Goal: Register for event/course

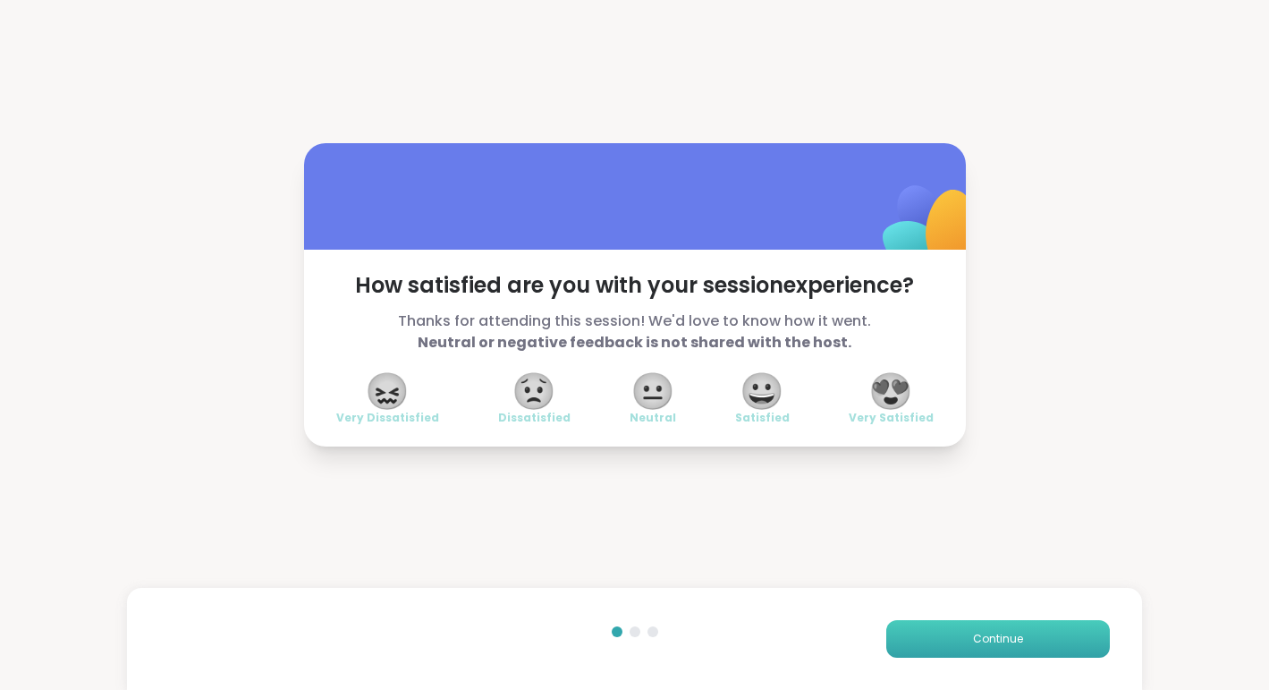
click at [1006, 645] on span "Continue" at bounding box center [998, 639] width 50 height 16
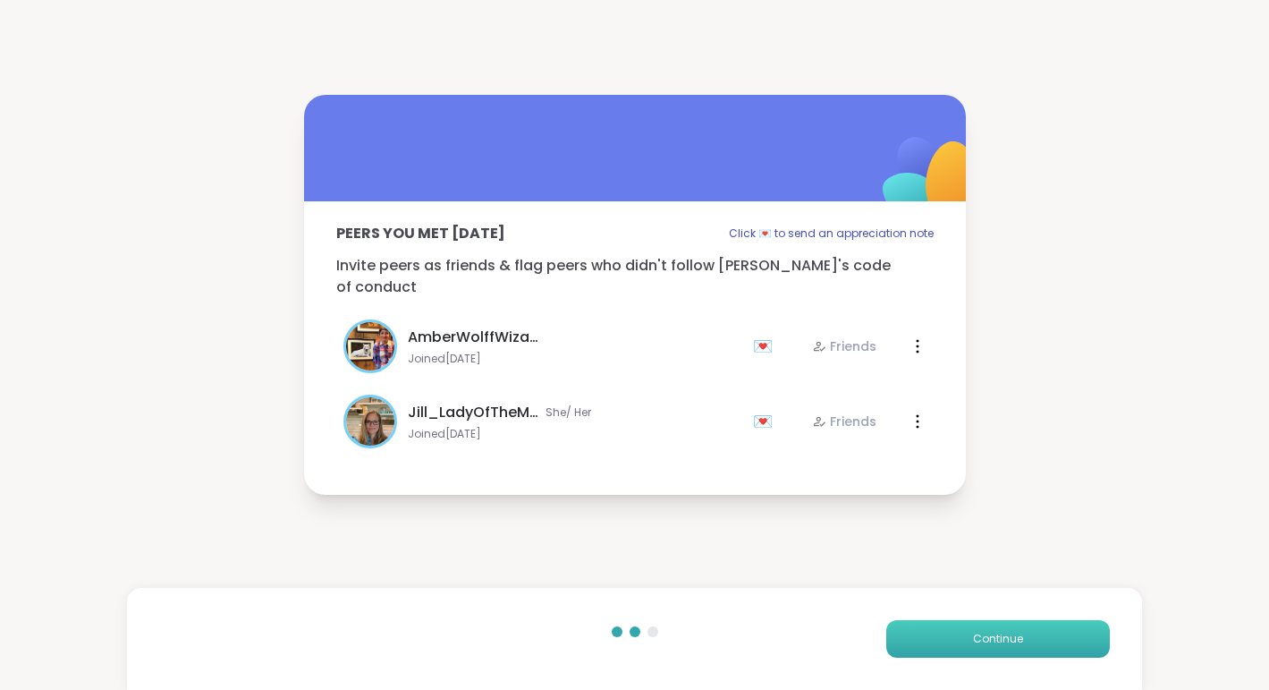
click at [1006, 645] on span "Continue" at bounding box center [998, 639] width 50 height 16
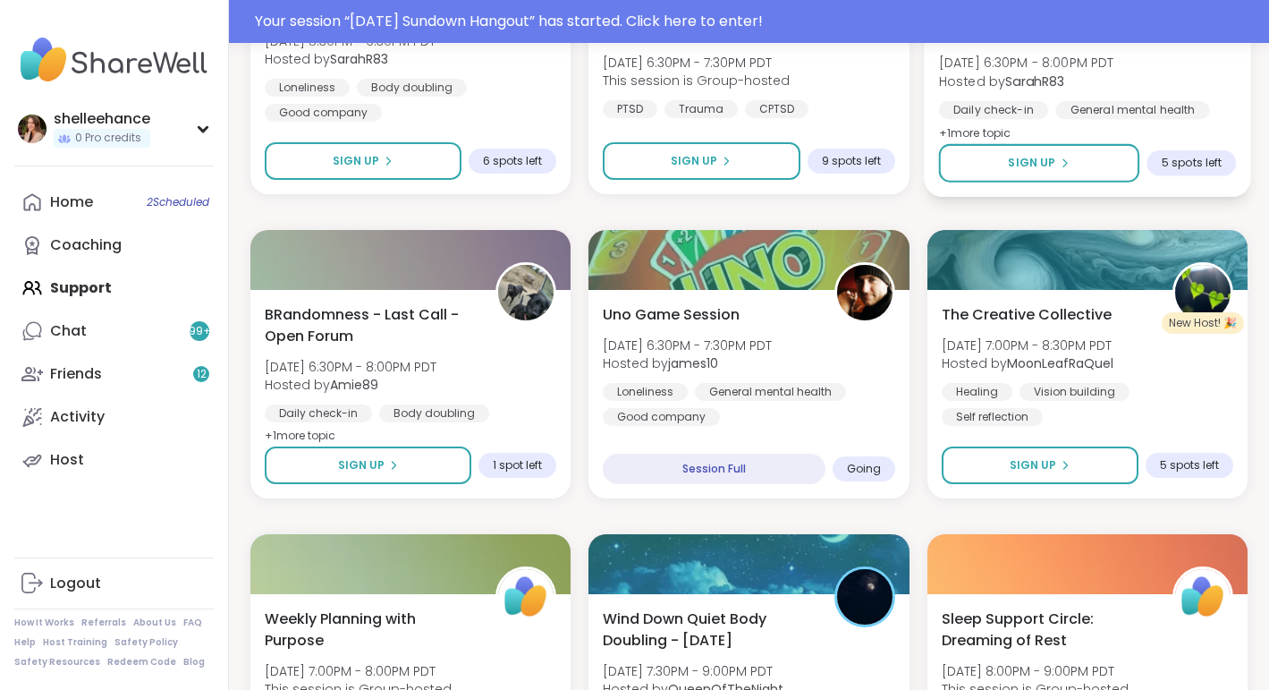
scroll to position [987, 0]
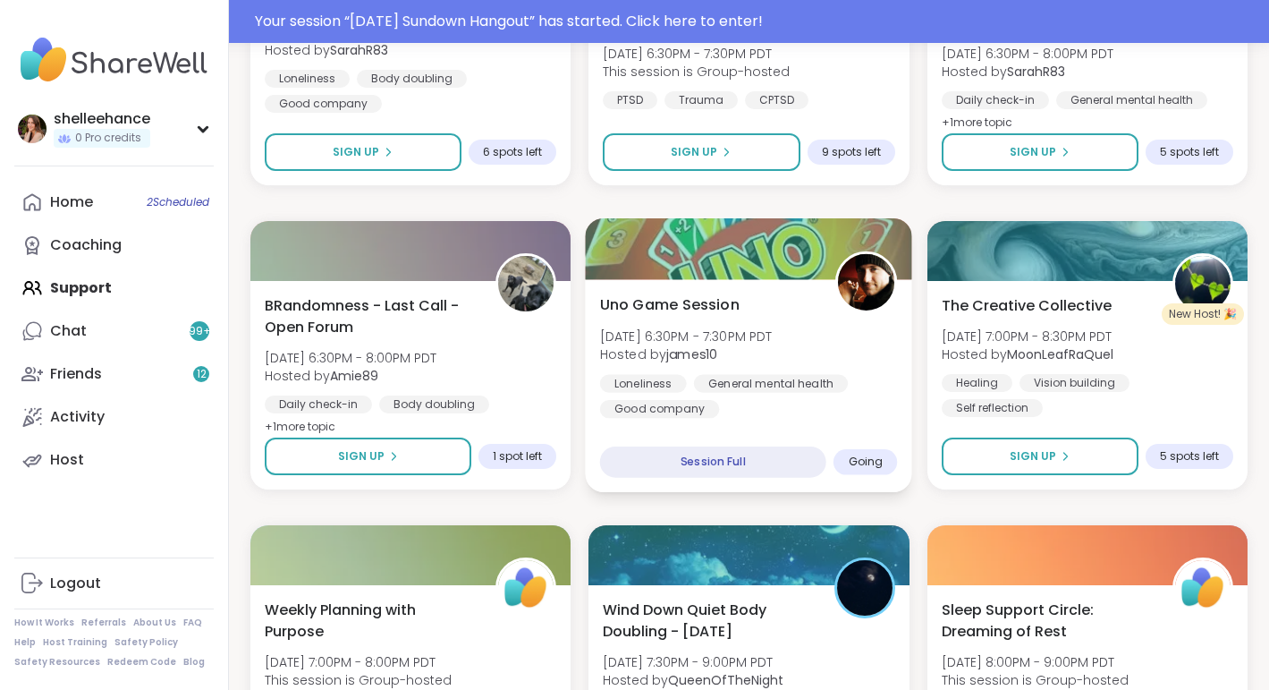
click at [881, 389] on div "Loneliness General mental health Good company" at bounding box center [749, 396] width 298 height 44
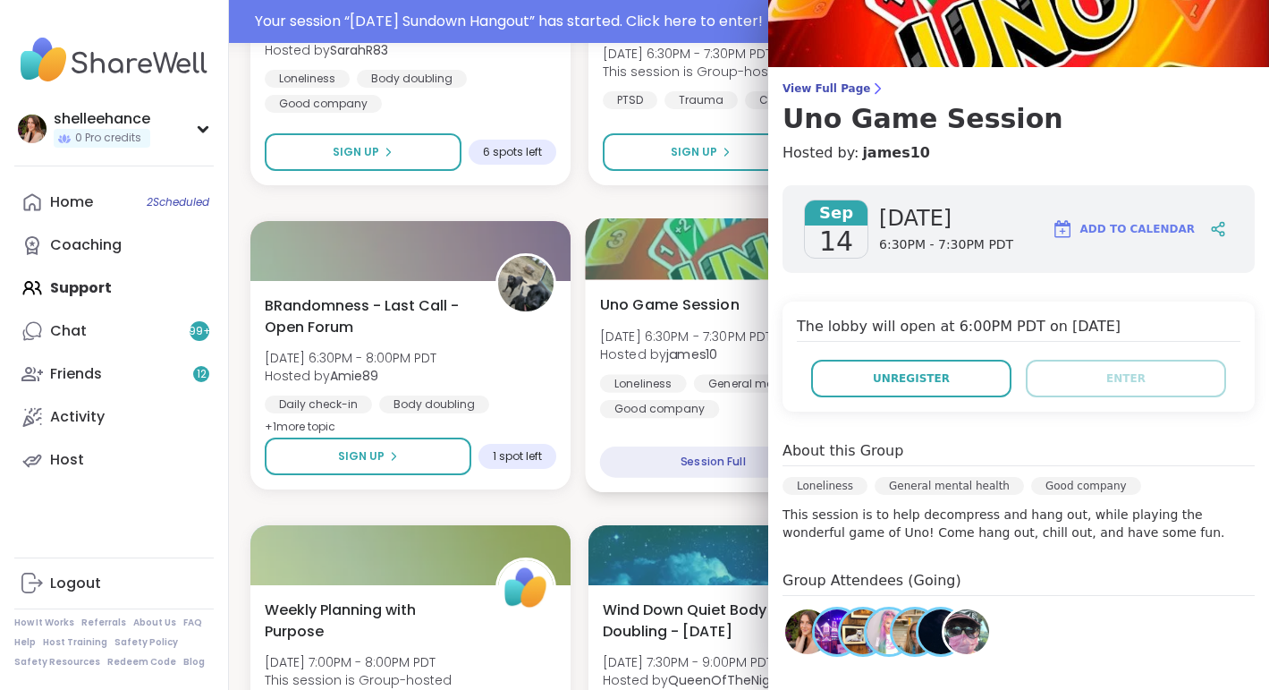
scroll to position [80, 0]
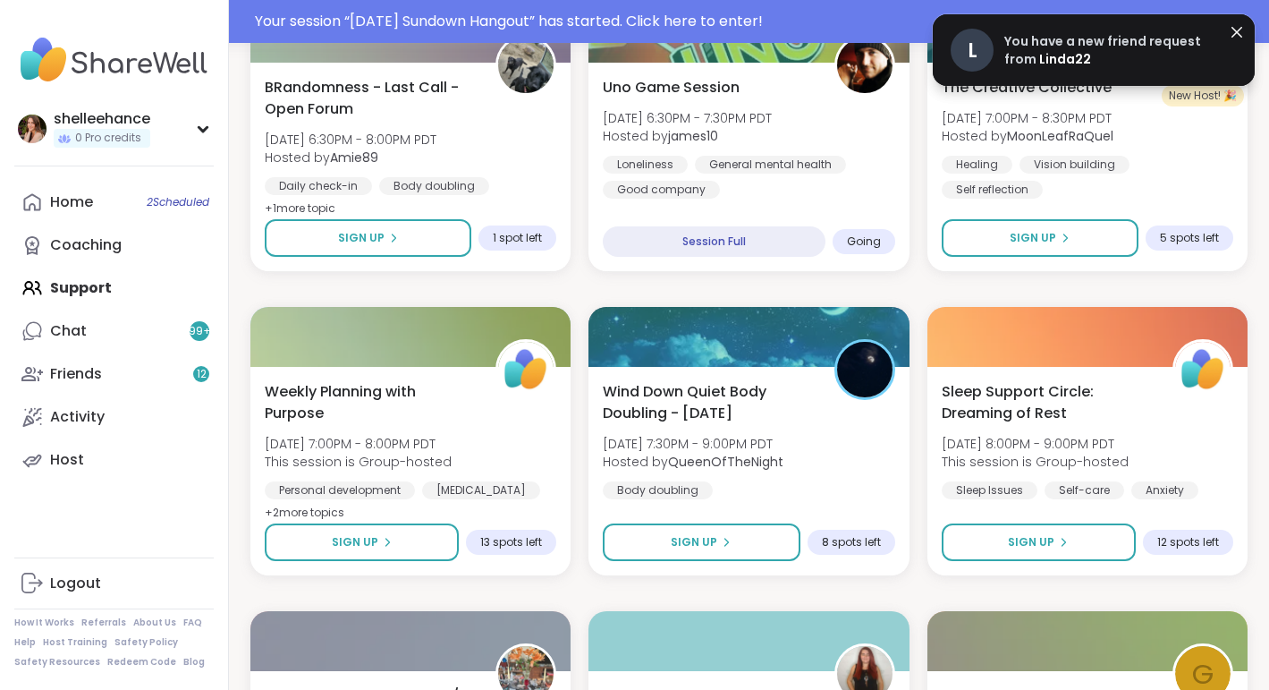
scroll to position [1207, 0]
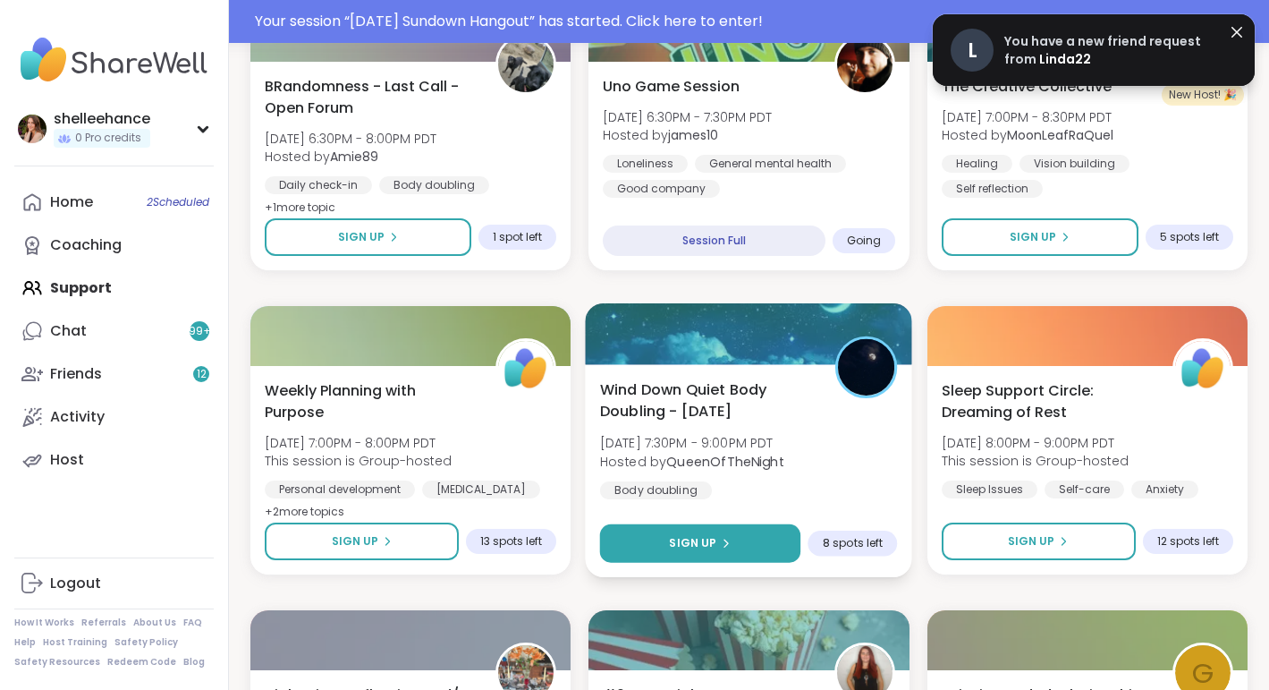
click at [648, 534] on button "Sign Up" at bounding box center [700, 543] width 201 height 38
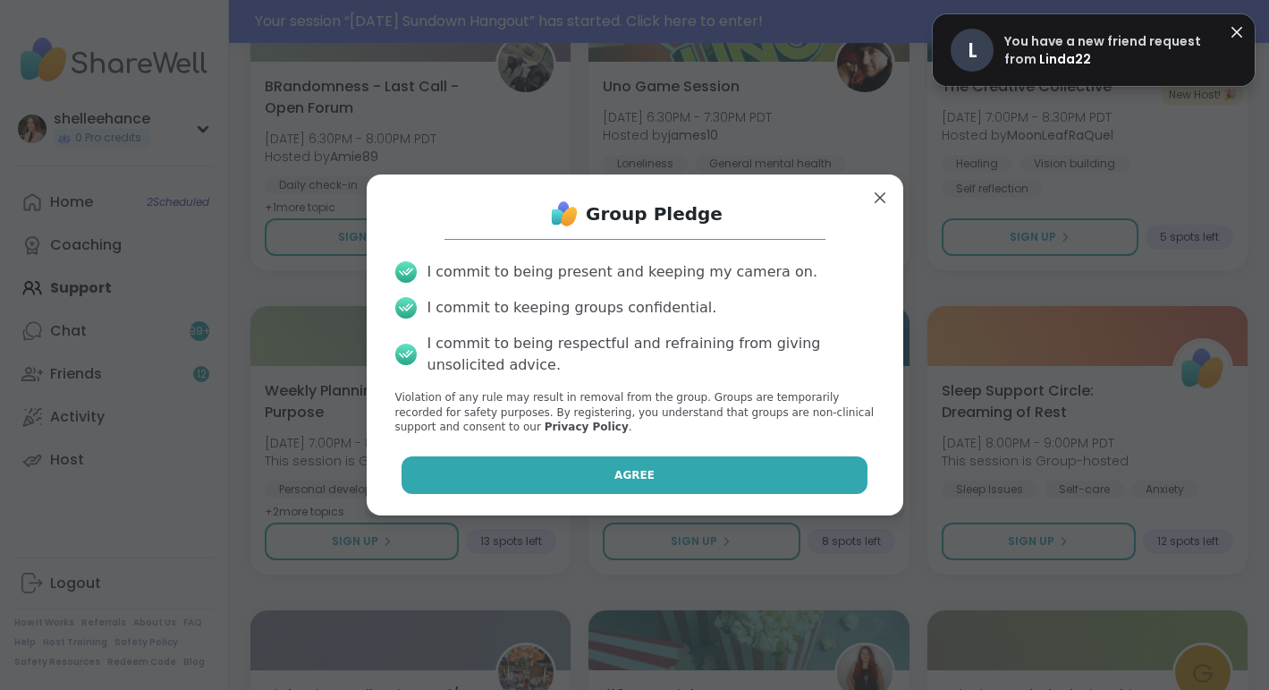
click at [597, 479] on button "Agree" at bounding box center [635, 475] width 466 height 38
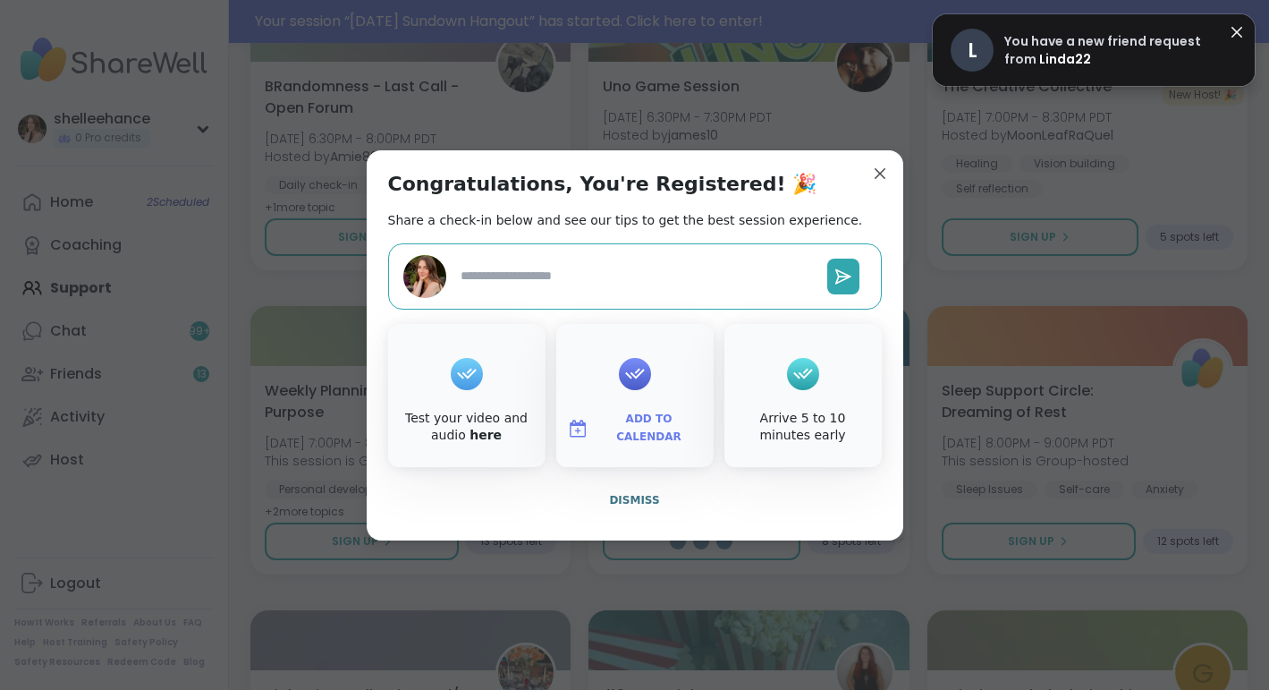
type textarea "*"
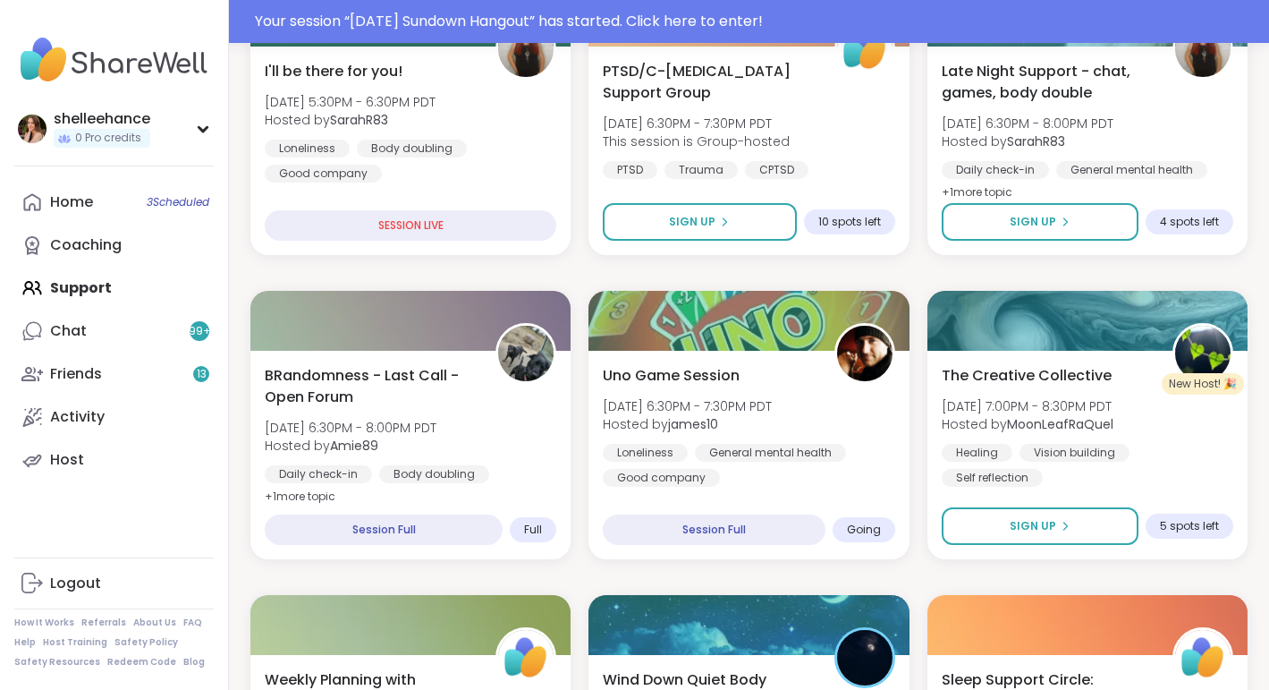
scroll to position [1073, 0]
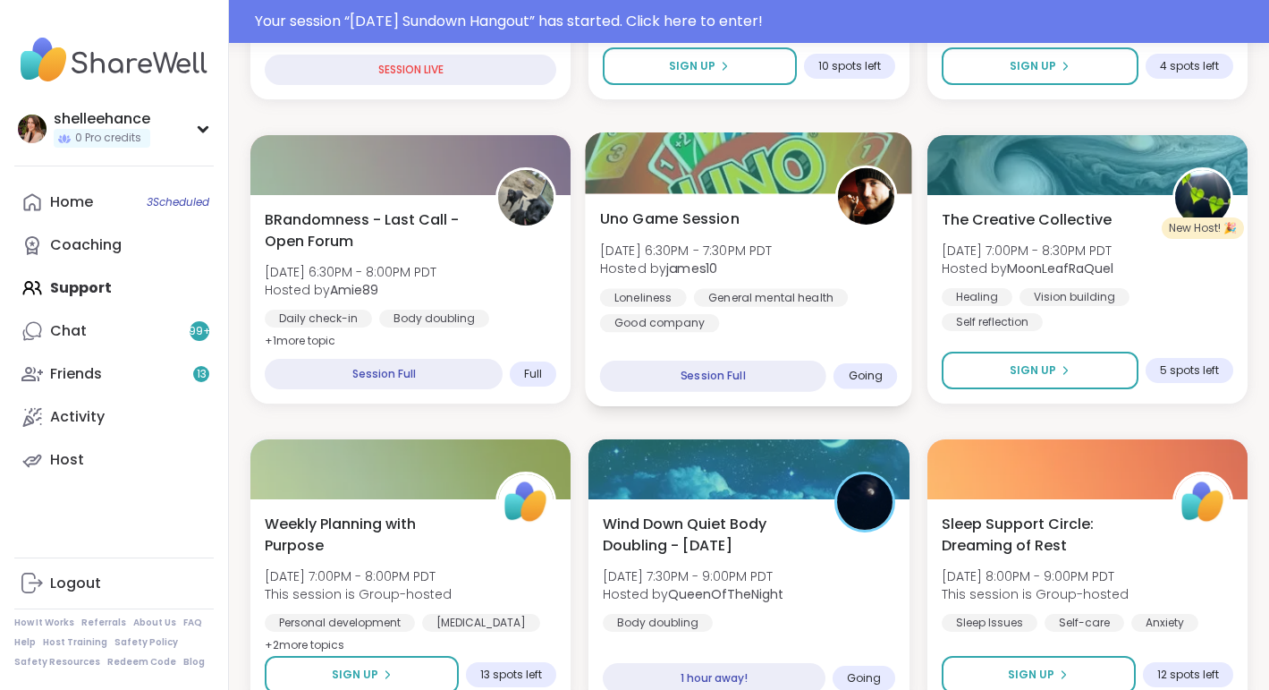
click at [888, 312] on div "Loneliness General mental health Good company" at bounding box center [749, 310] width 298 height 44
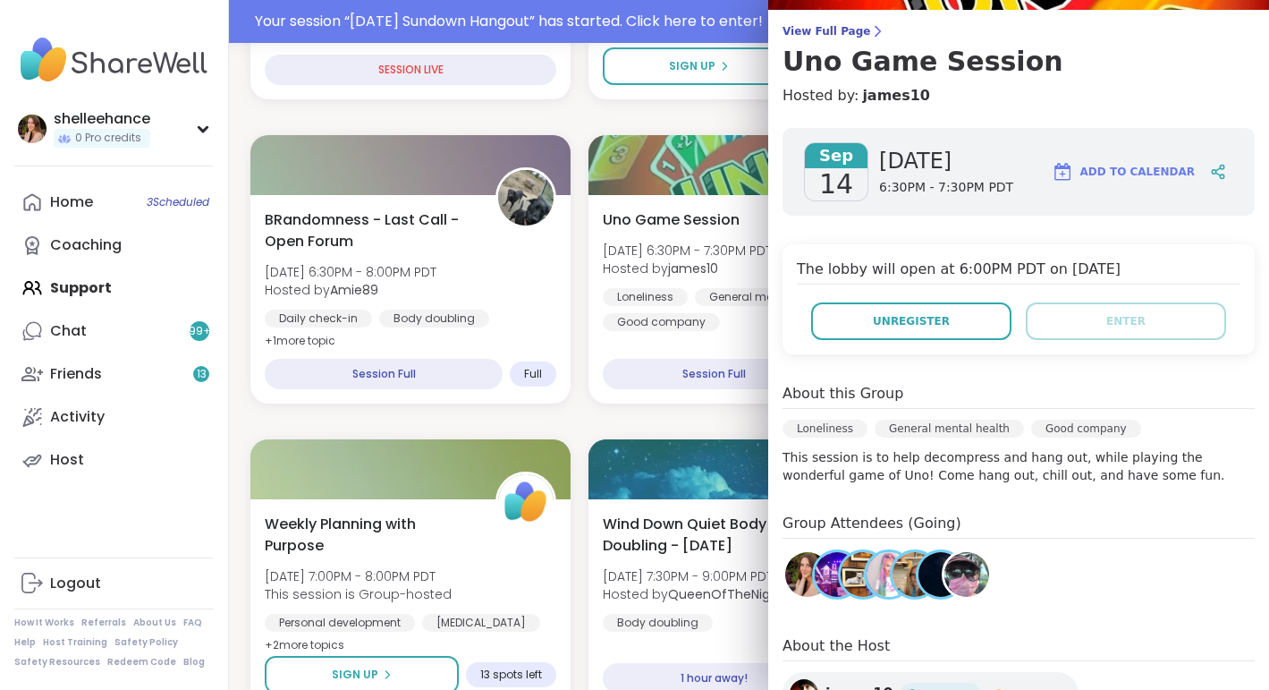
scroll to position [208, 0]
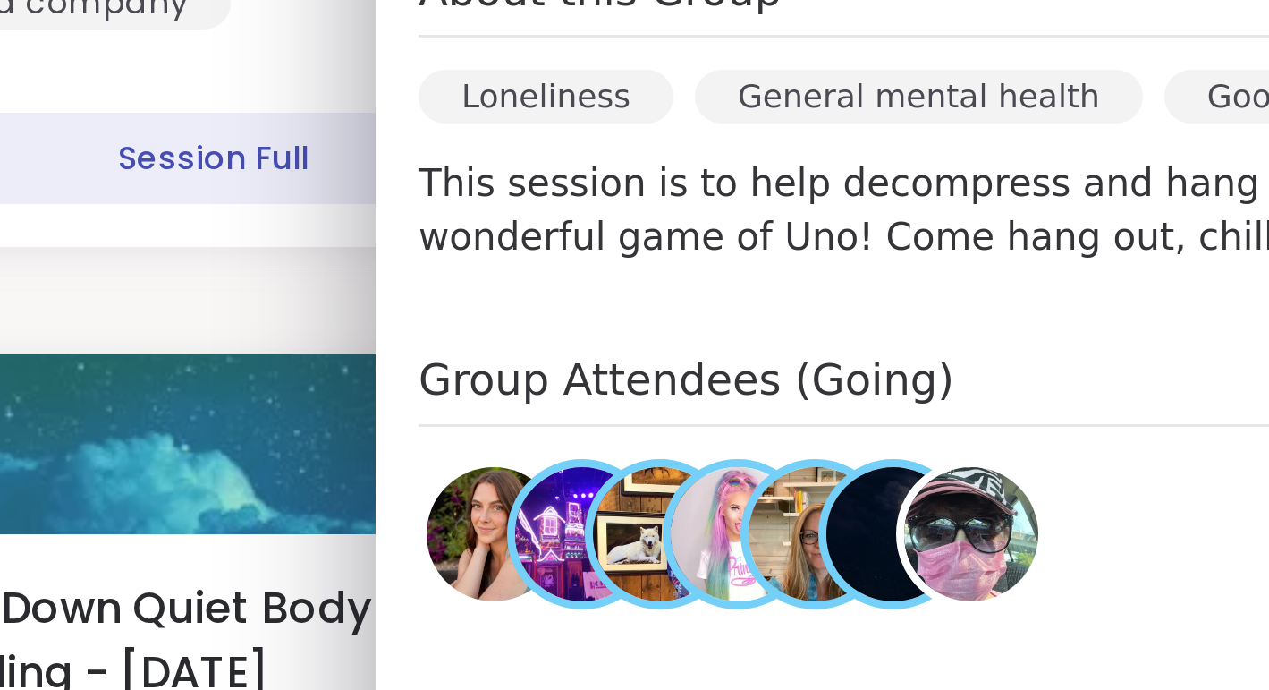
click at [970, 491] on img at bounding box center [967, 499] width 45 height 45
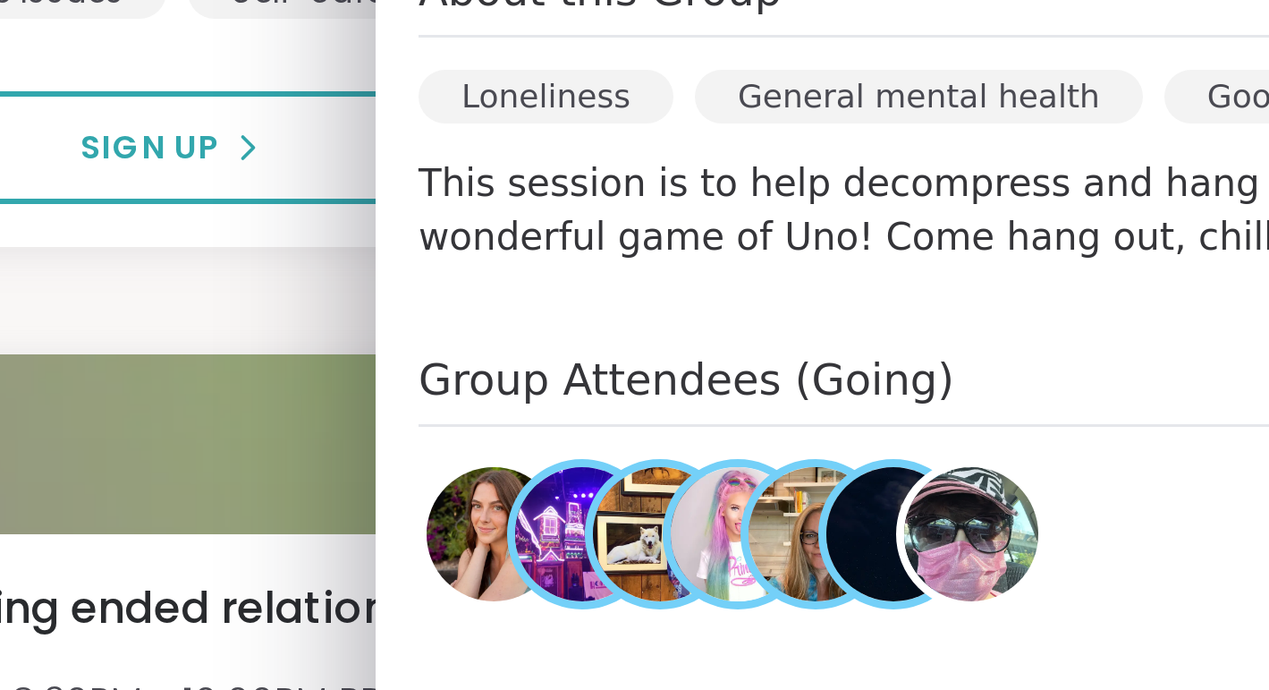
scroll to position [744, 0]
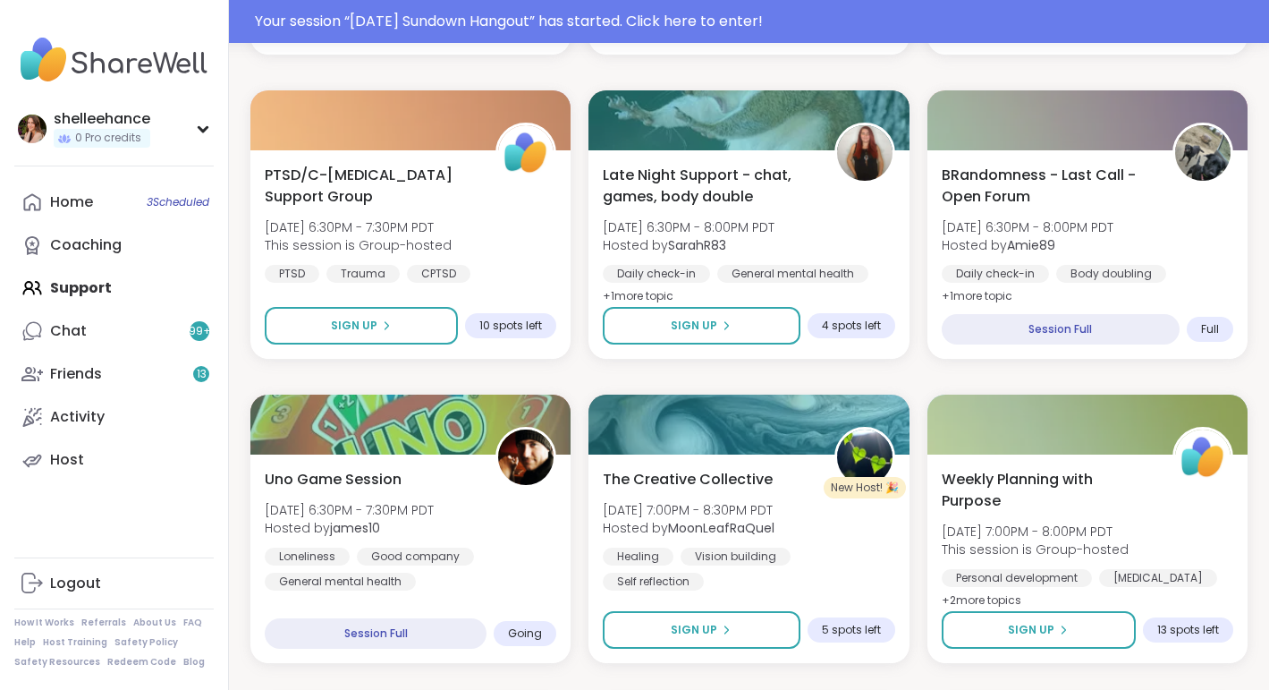
scroll to position [524, 0]
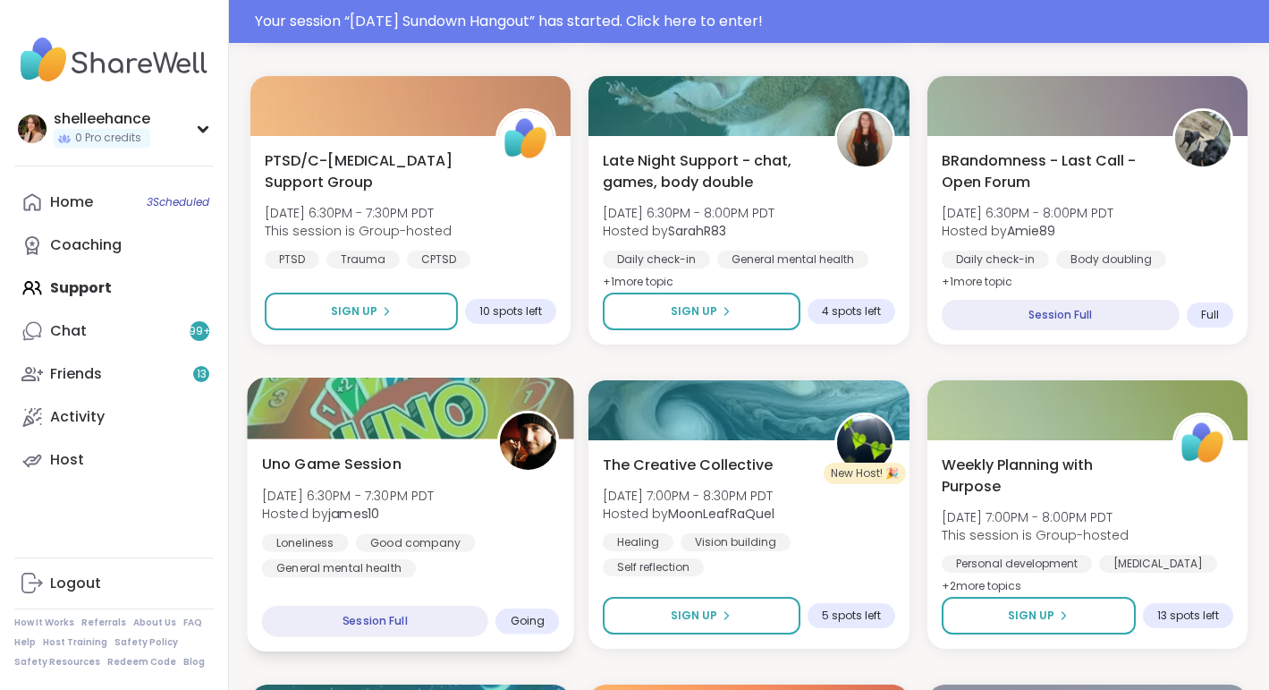
click at [532, 517] on div "Uno Game Session [DATE] 6:30PM - 7:30PM PDT Hosted by james10 Loneliness Good c…" at bounding box center [411, 515] width 298 height 124
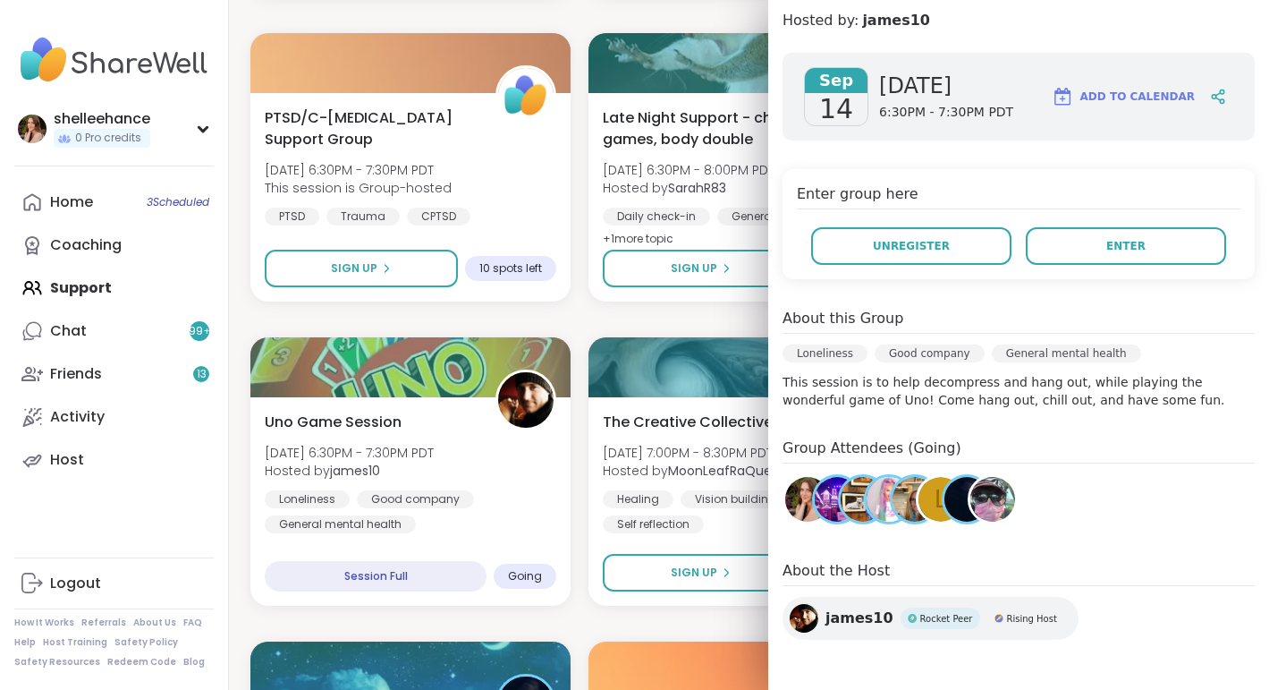
scroll to position [481, 0]
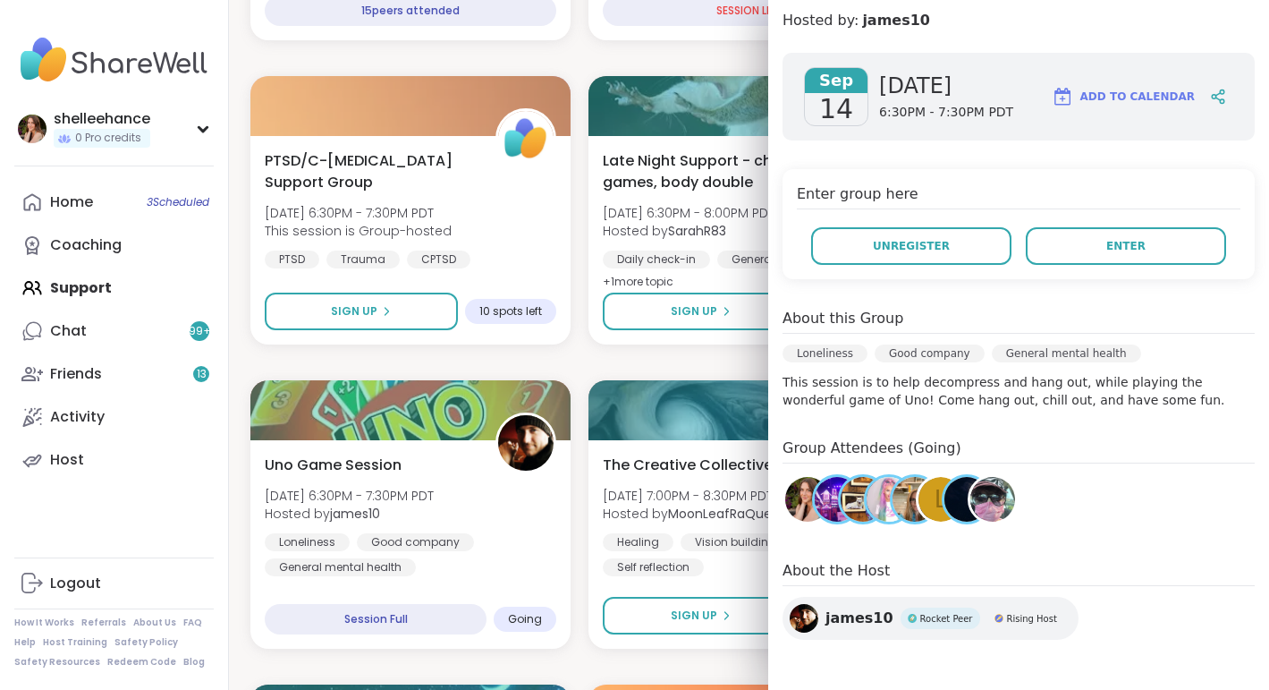
click at [936, 503] on span "L" at bounding box center [941, 499] width 13 height 35
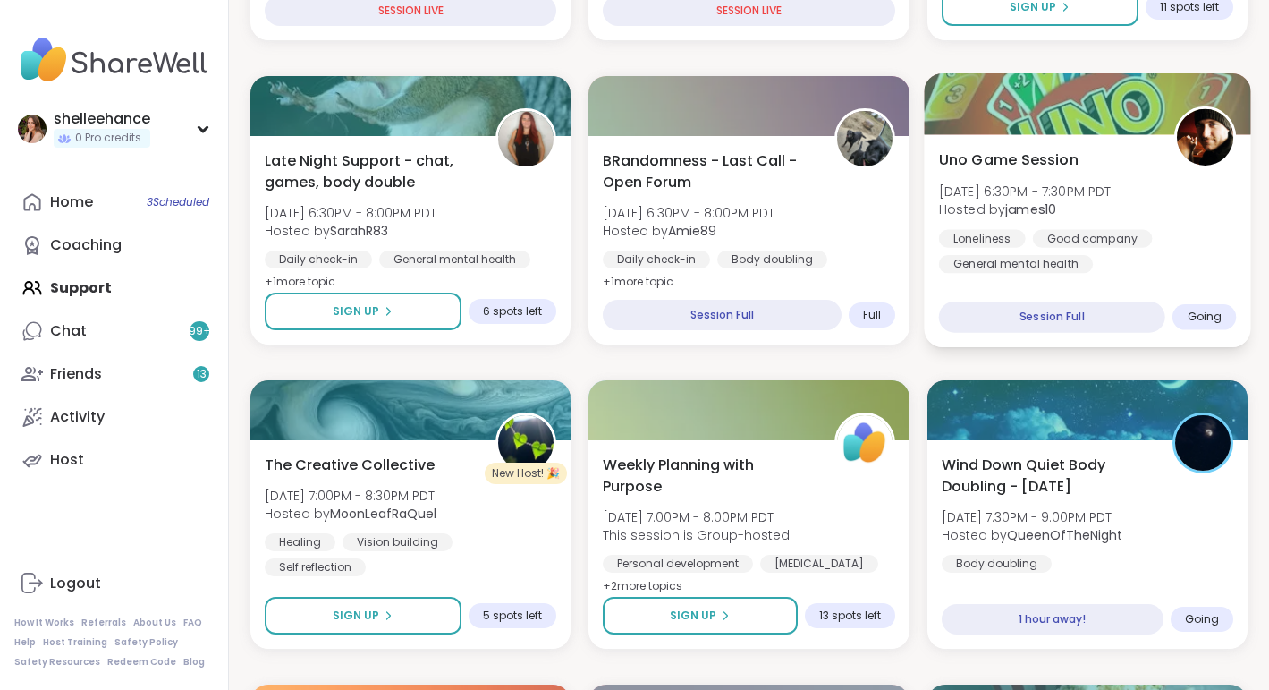
click at [1239, 268] on div "Uno Game Session [DATE] 6:30PM - 7:30PM PDT Hosted by james10 Loneliness Good c…" at bounding box center [1087, 240] width 327 height 213
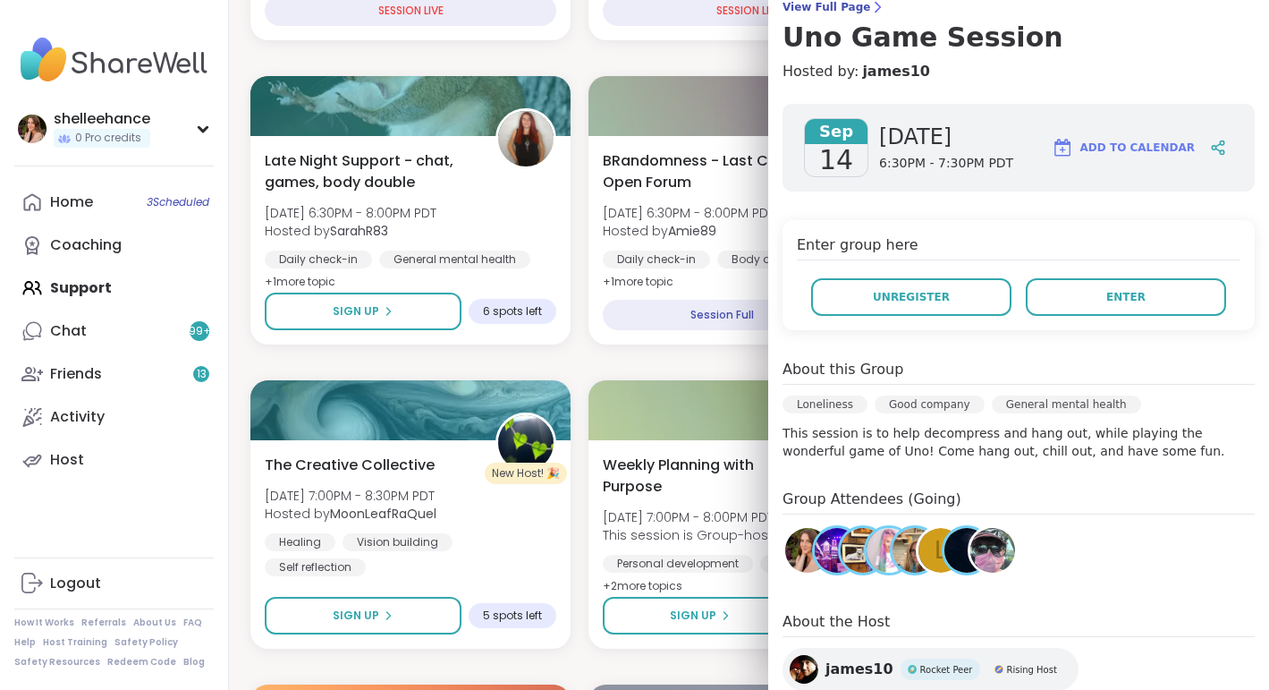
scroll to position [164, 0]
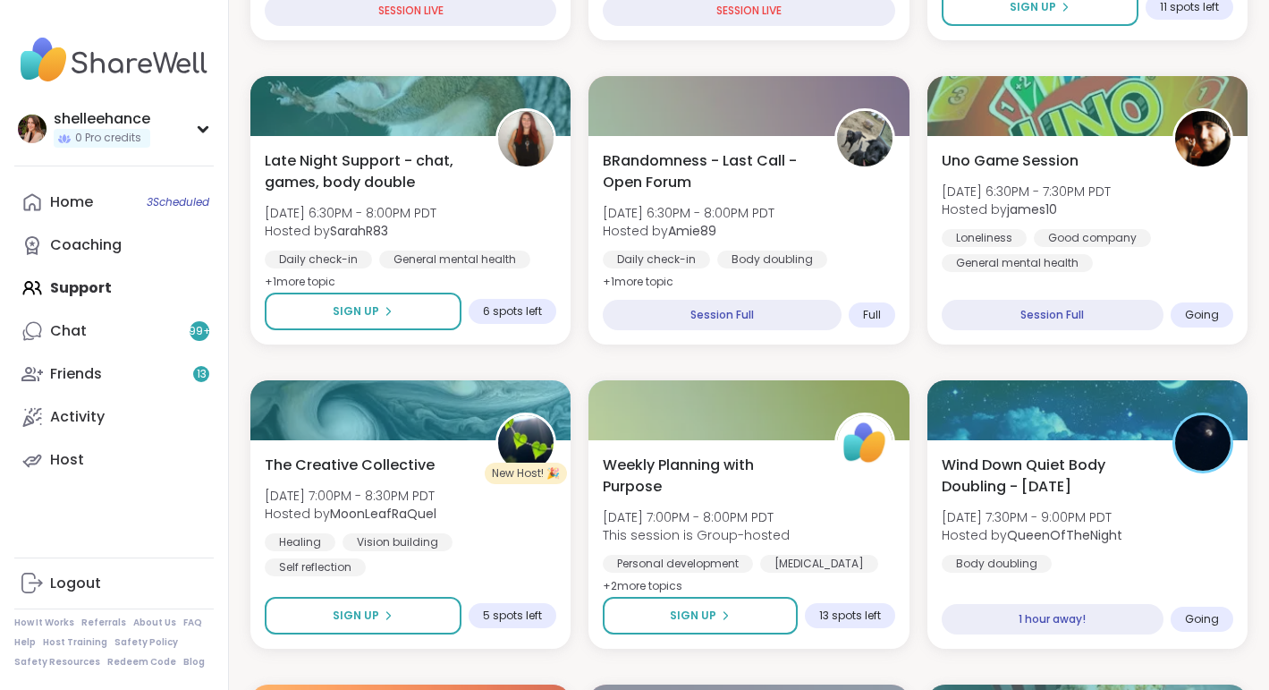
click at [1196, 235] on div "Loneliness Good company General mental health" at bounding box center [1087, 251] width 298 height 44
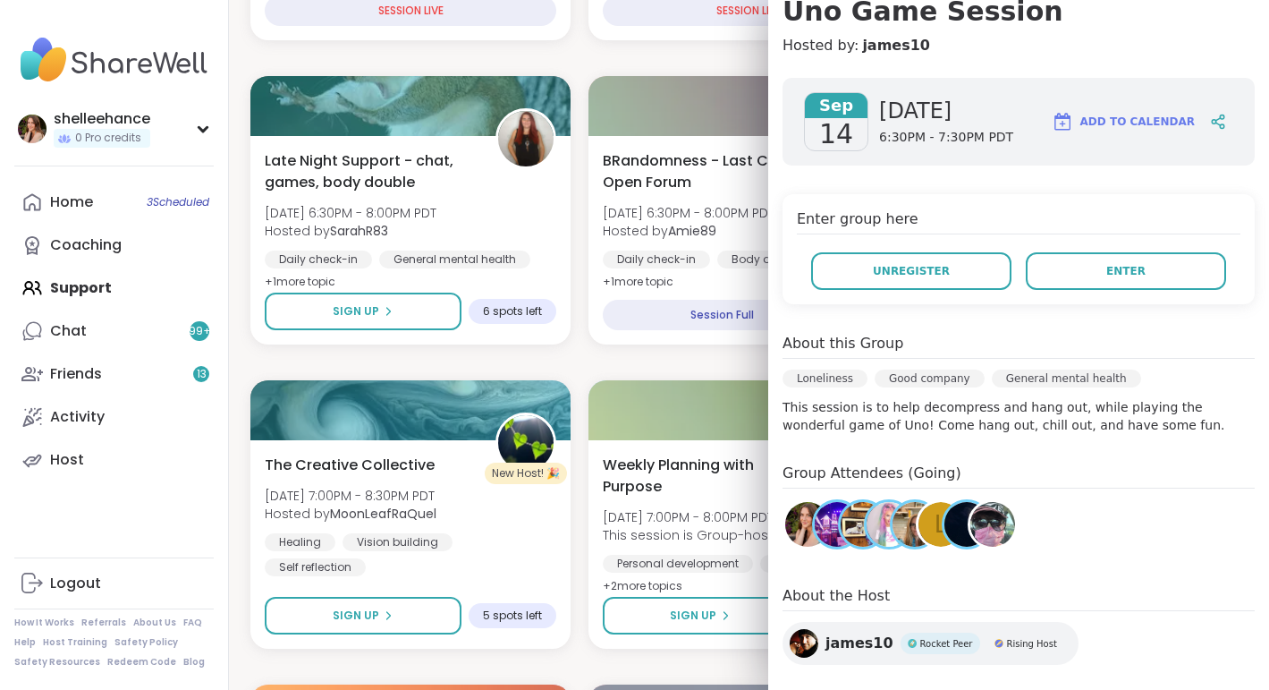
scroll to position [205, 0]
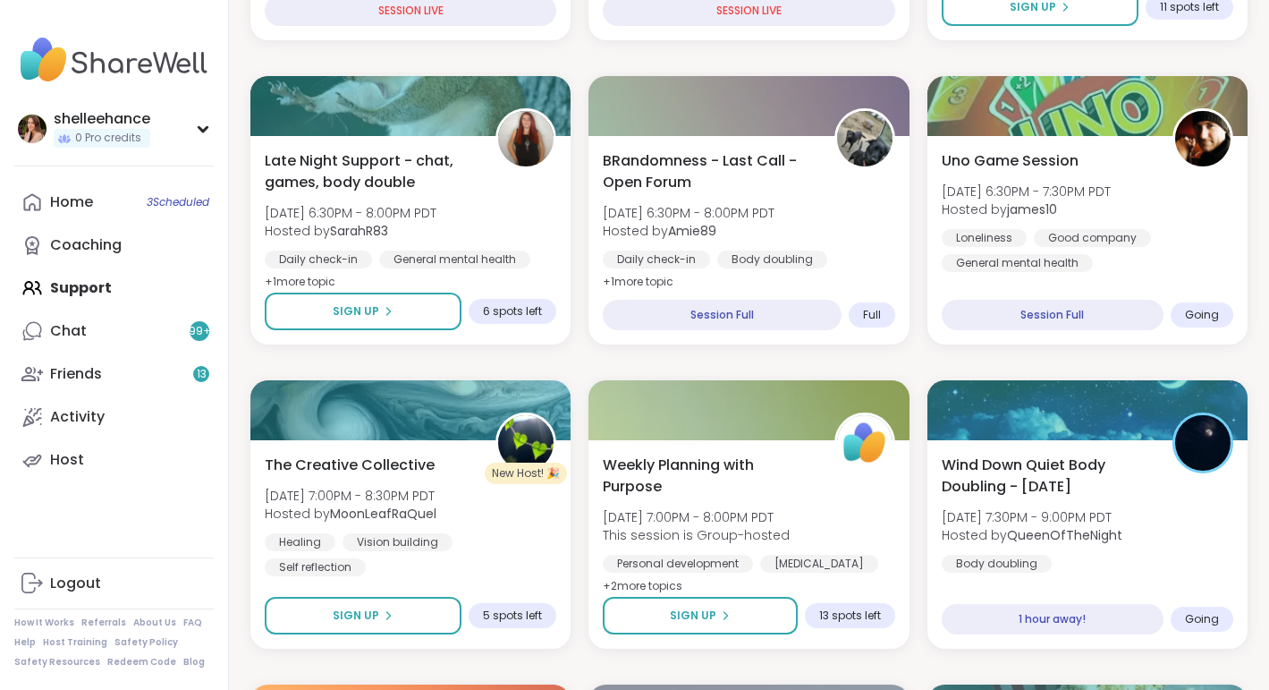
click at [1223, 235] on div "Loneliness Good company General mental health" at bounding box center [1087, 251] width 298 height 44
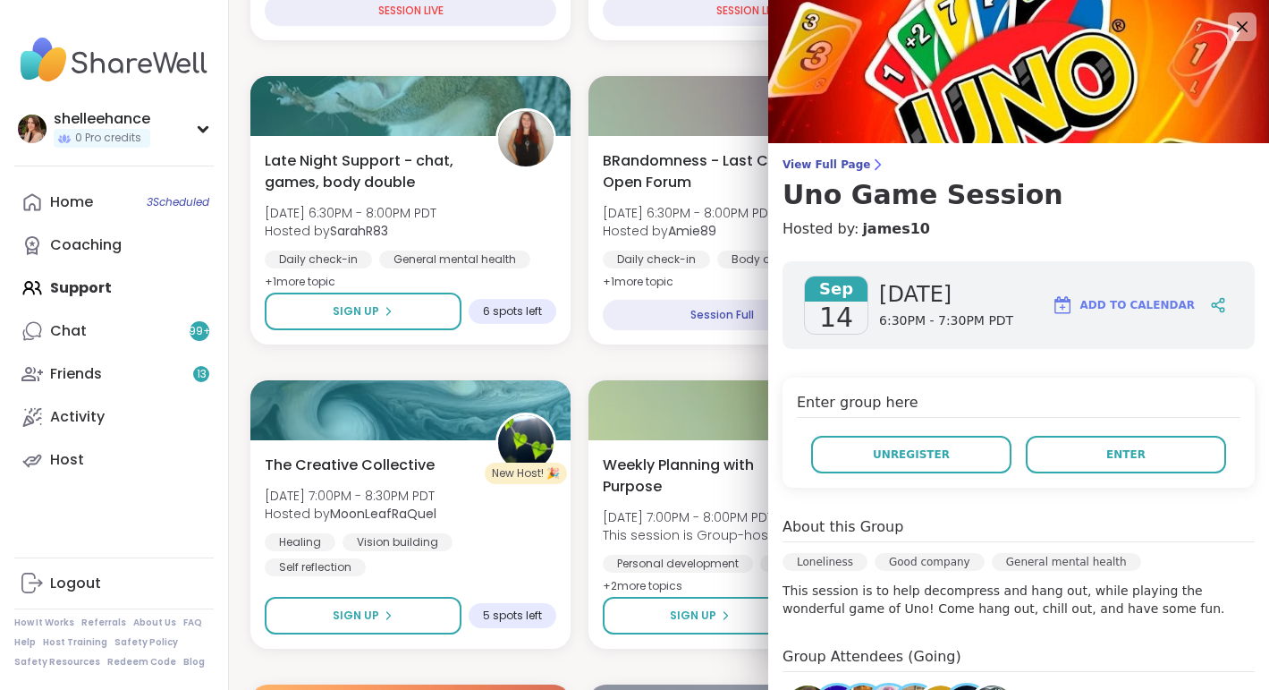
scroll to position [208, 0]
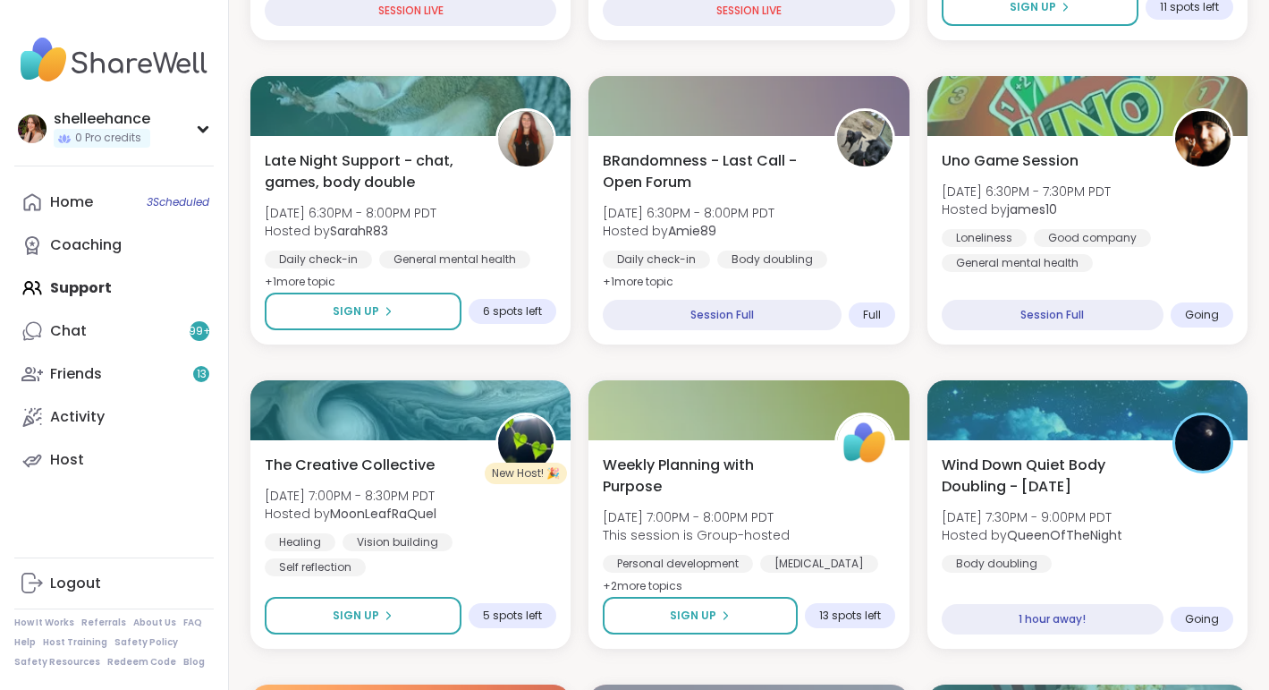
click at [1155, 470] on div "Wind Down Quiet Body Doubling - [DATE] [DATE] 7:30PM - 9:00PM PDT Hosted by Que…" at bounding box center [1087, 513] width 298 height 121
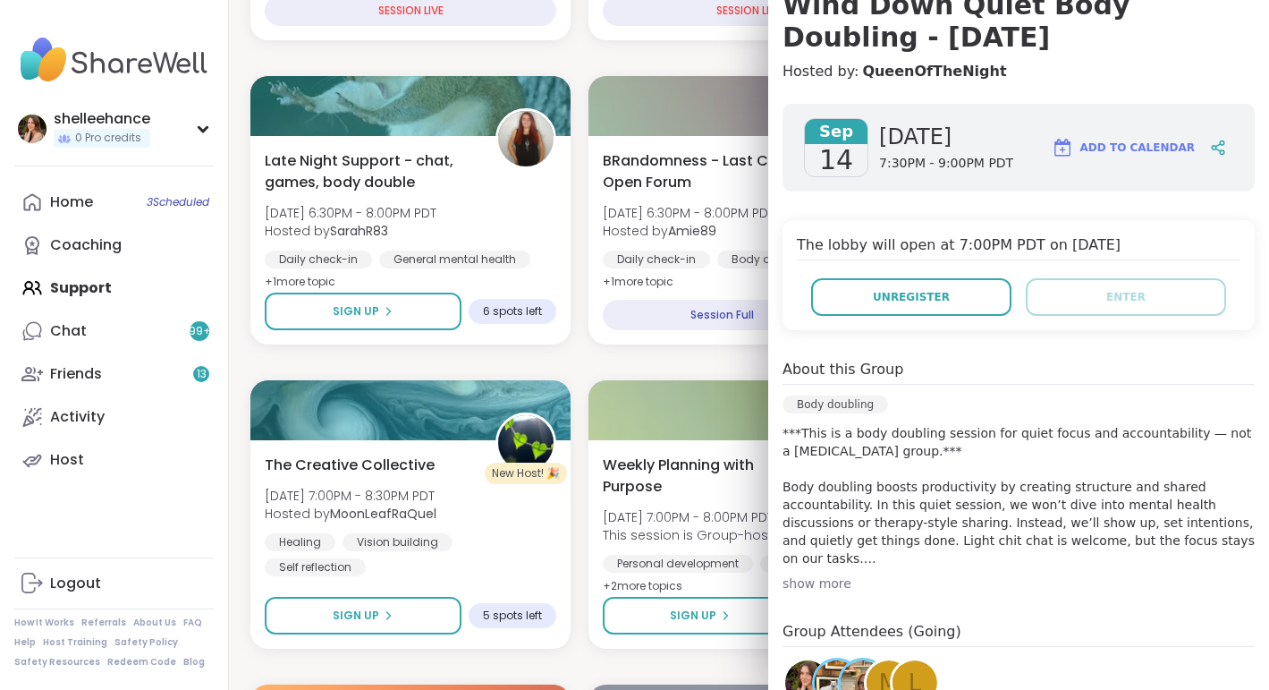
scroll to position [203, 0]
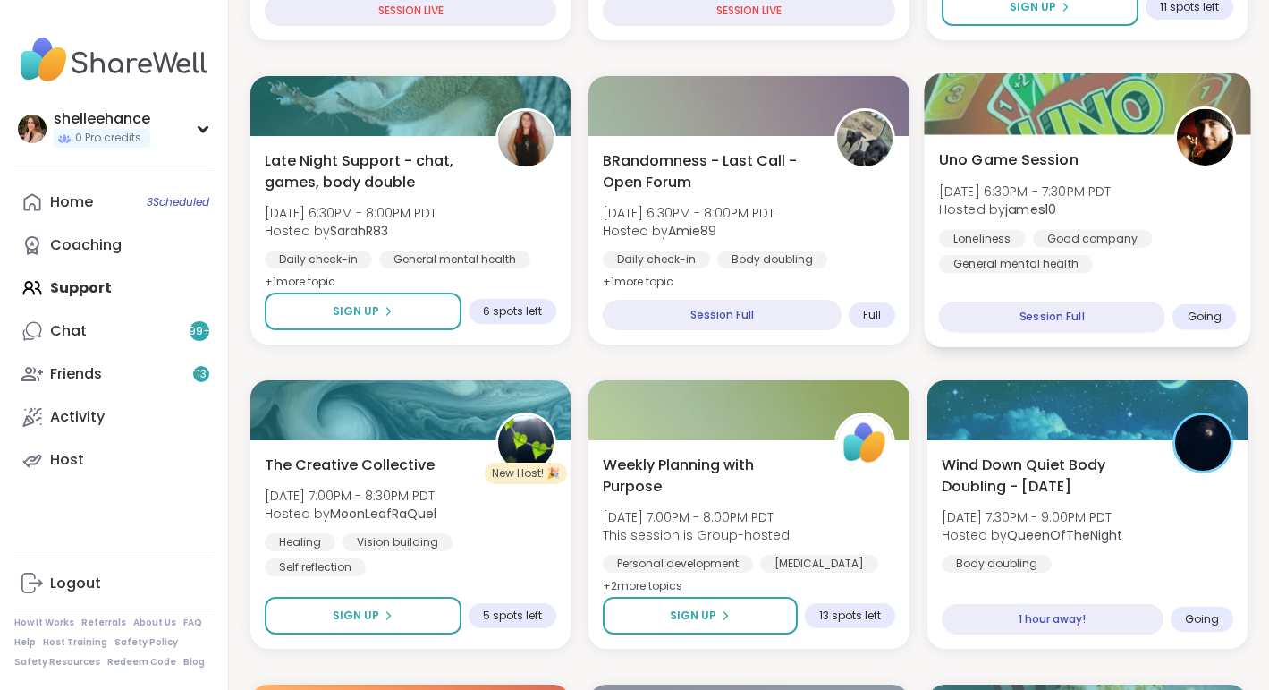
click at [1187, 244] on div "Loneliness Good company General mental health" at bounding box center [1087, 251] width 298 height 44
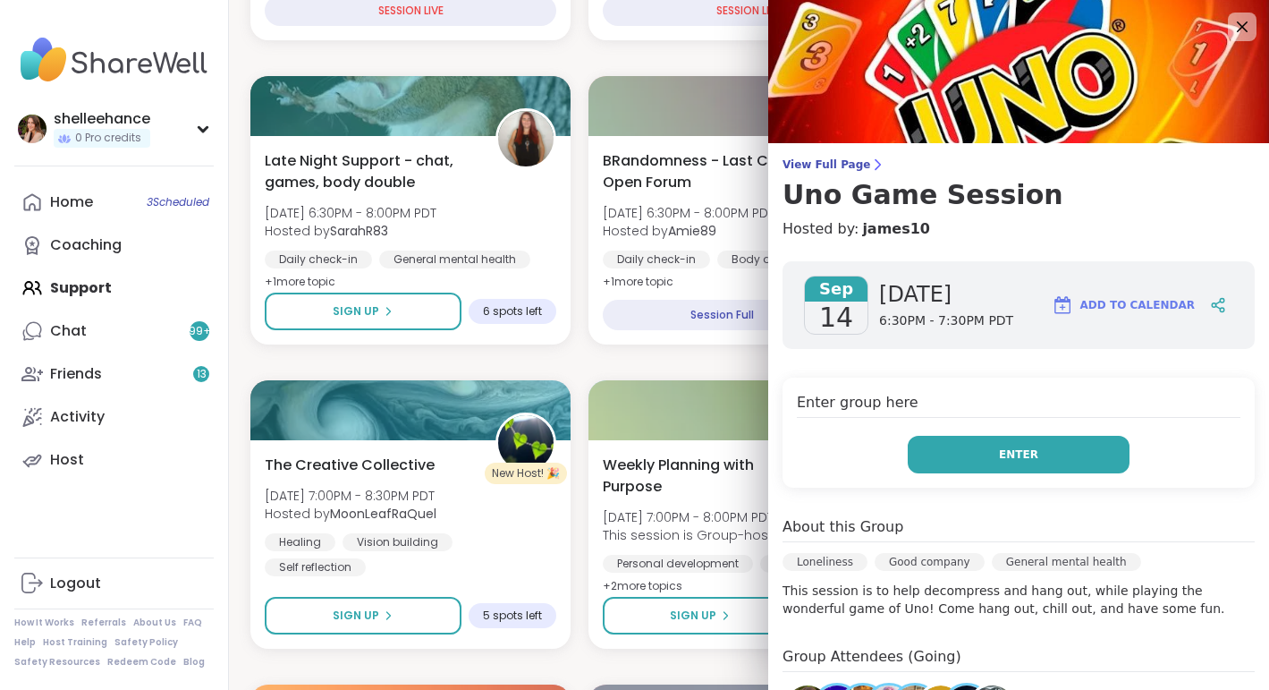
click at [935, 467] on button "Enter" at bounding box center [1019, 455] width 222 height 38
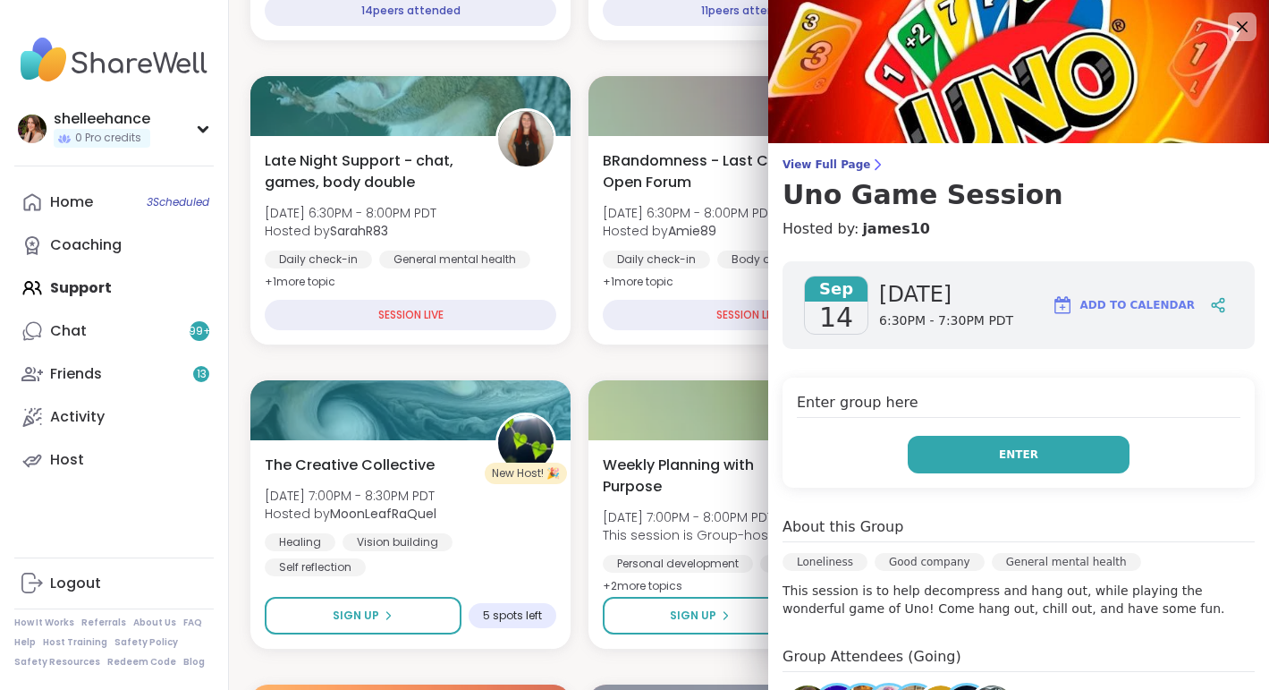
click at [921, 437] on button "Enter" at bounding box center [1019, 455] width 222 height 38
click at [950, 459] on button "Enter" at bounding box center [1019, 455] width 222 height 38
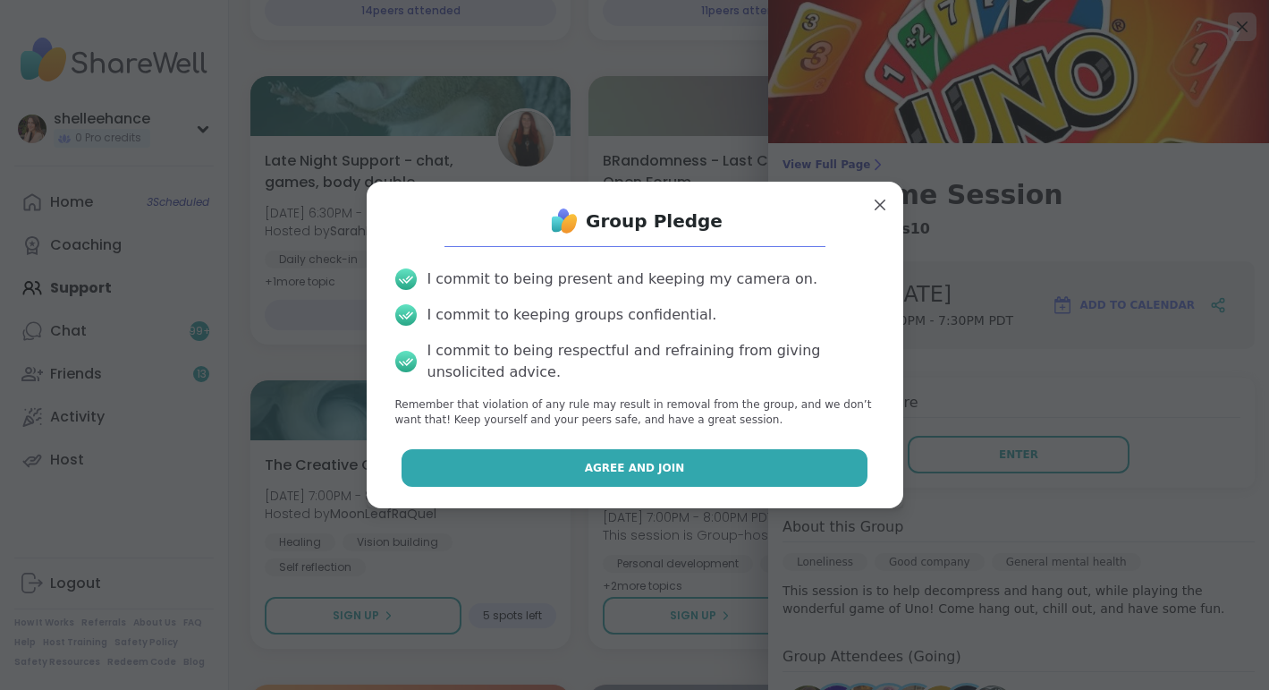
click at [538, 476] on button "Agree and Join" at bounding box center [635, 468] width 466 height 38
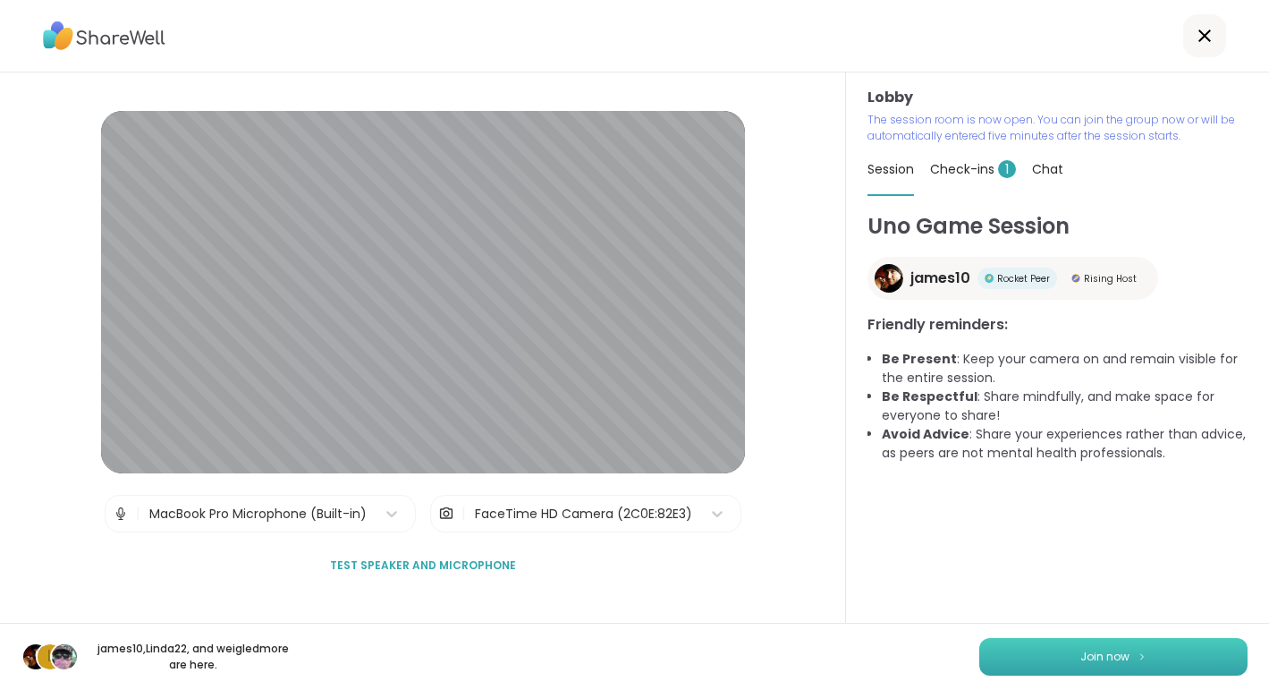
click at [1089, 662] on span "Join now" at bounding box center [1104, 656] width 49 height 16
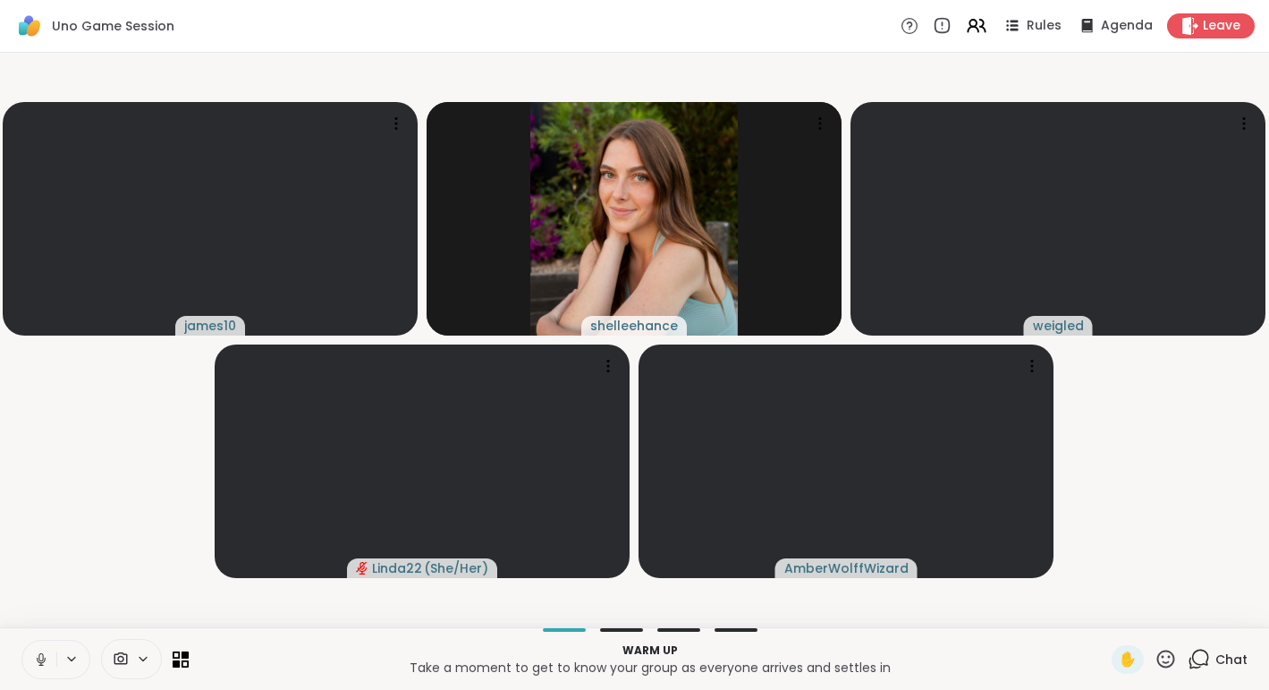
click at [28, 664] on button at bounding box center [39, 659] width 34 height 38
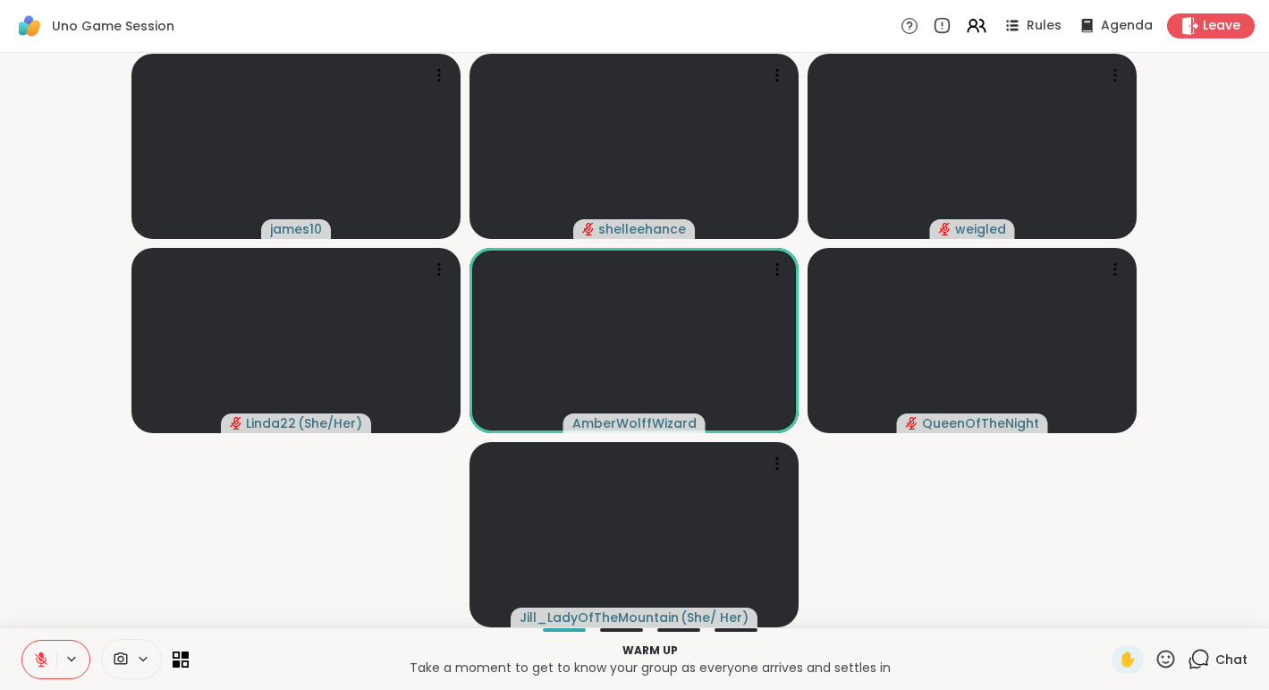
click at [28, 664] on button at bounding box center [39, 659] width 34 height 38
click at [22, 676] on button at bounding box center [39, 659] width 34 height 38
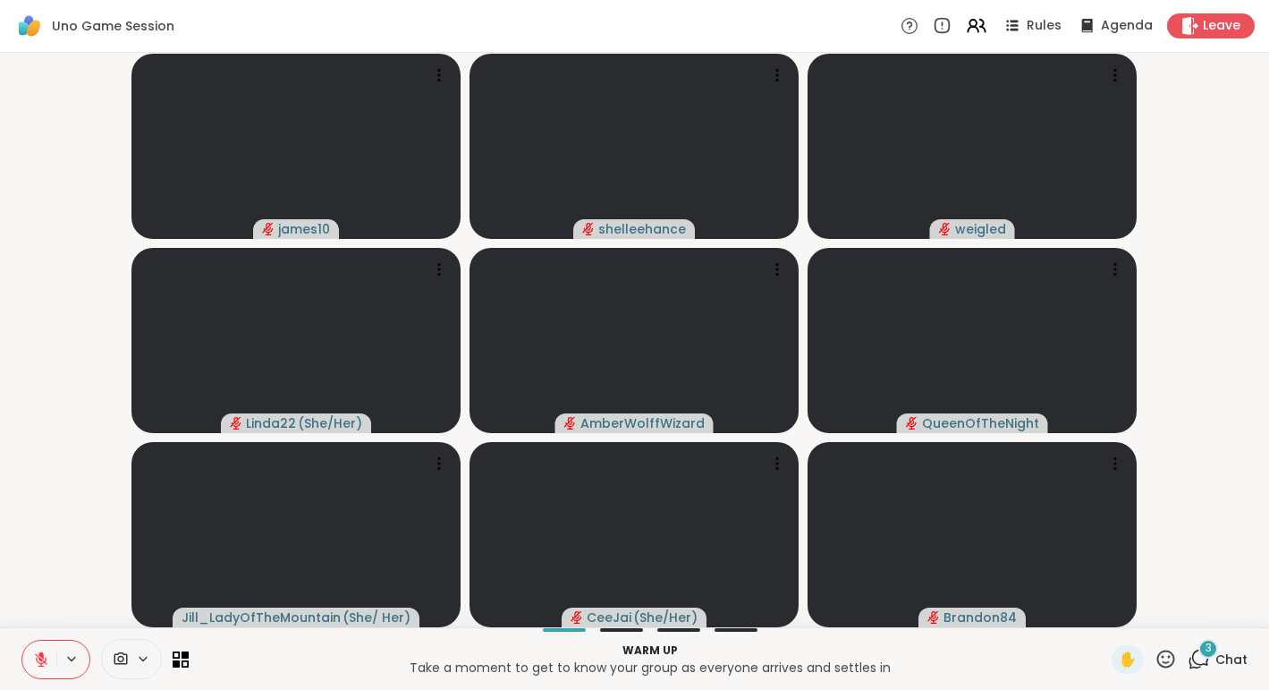
click at [33, 649] on button at bounding box center [39, 659] width 34 height 38
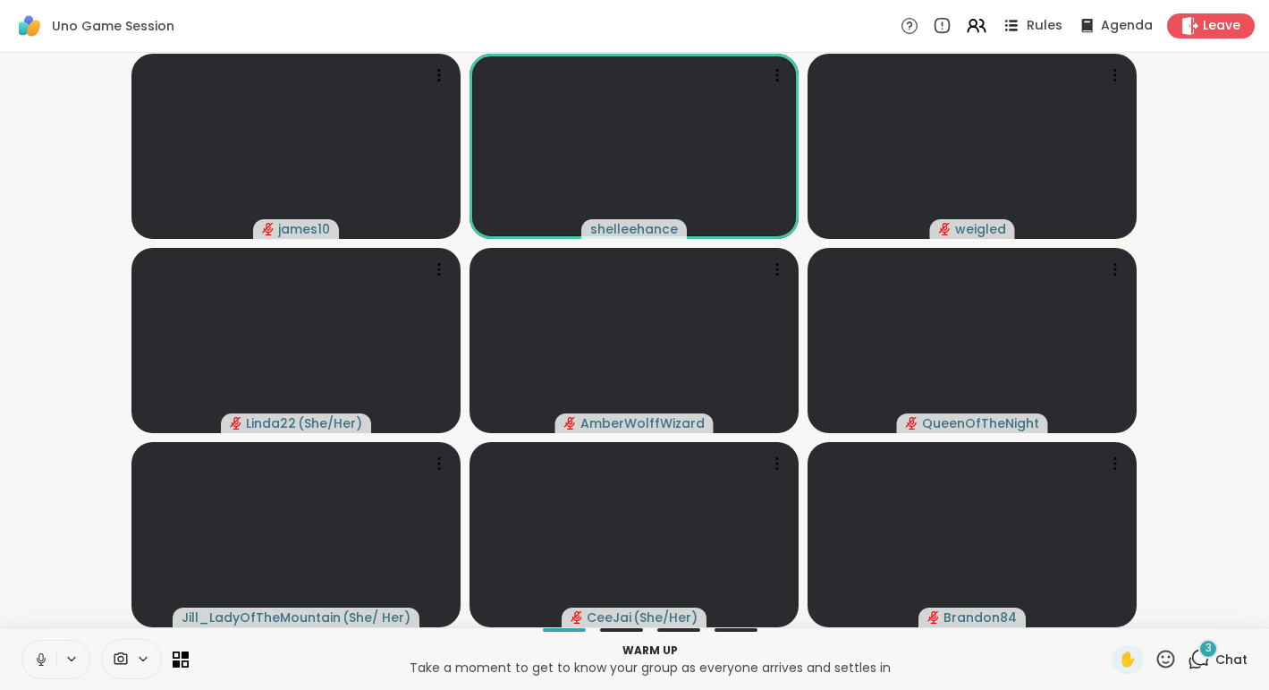
click at [1018, 26] on icon at bounding box center [1013, 25] width 9 height 3
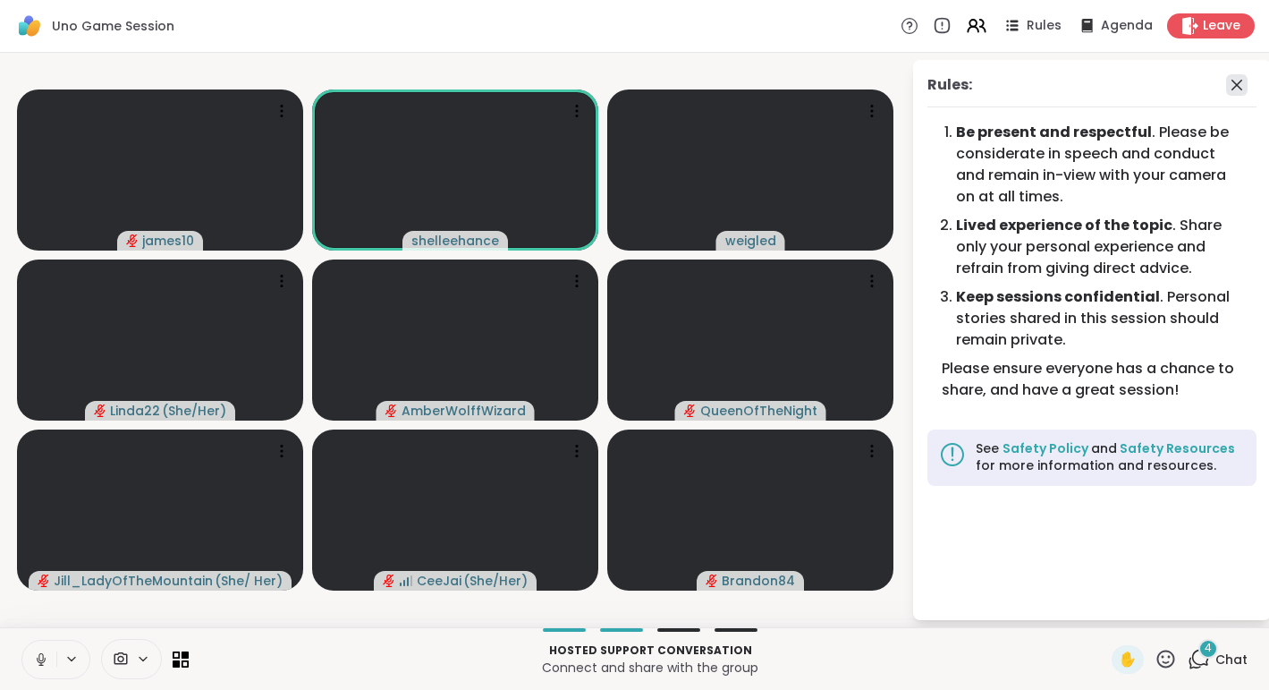
click at [1235, 80] on icon at bounding box center [1236, 84] width 21 height 21
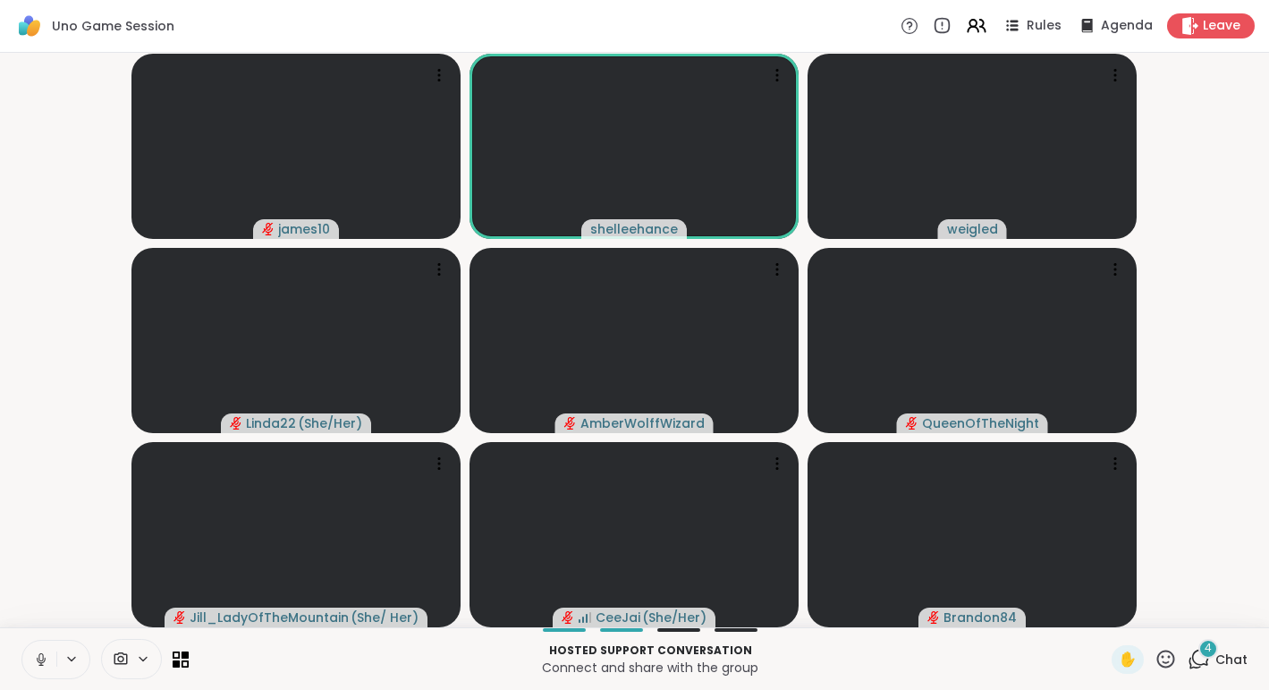
click at [1224, 658] on span "Chat" at bounding box center [1232, 659] width 32 height 18
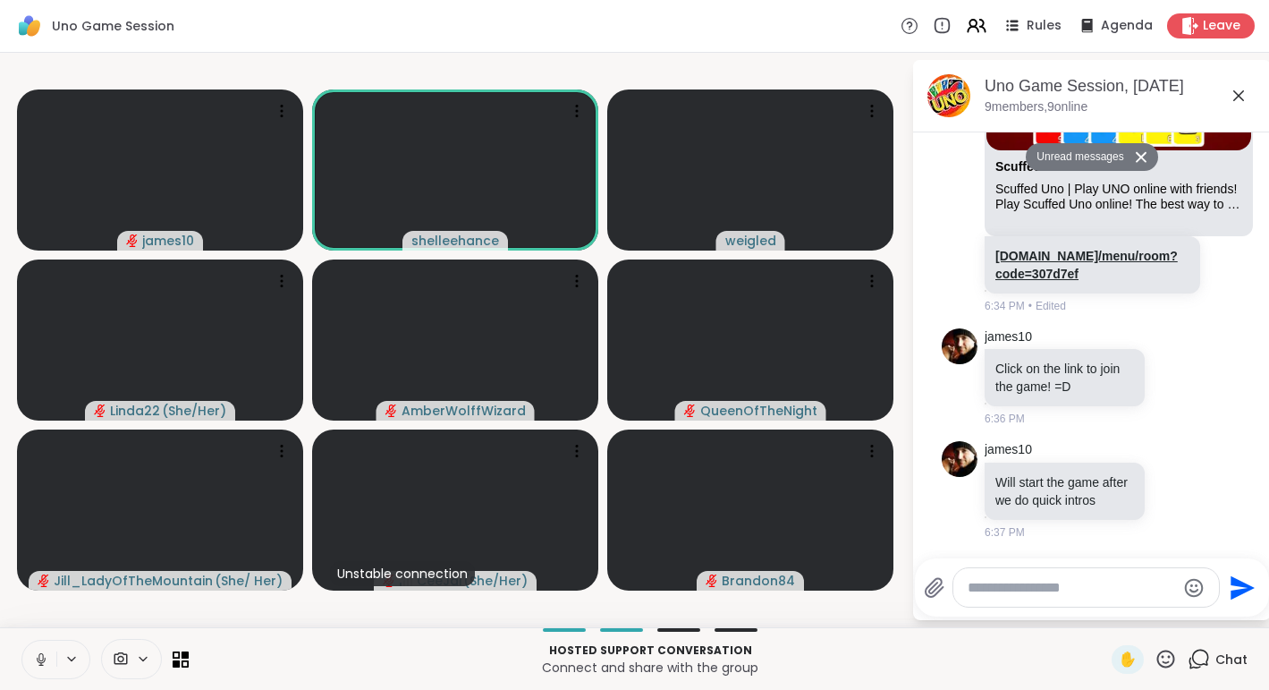
scroll to position [479, 0]
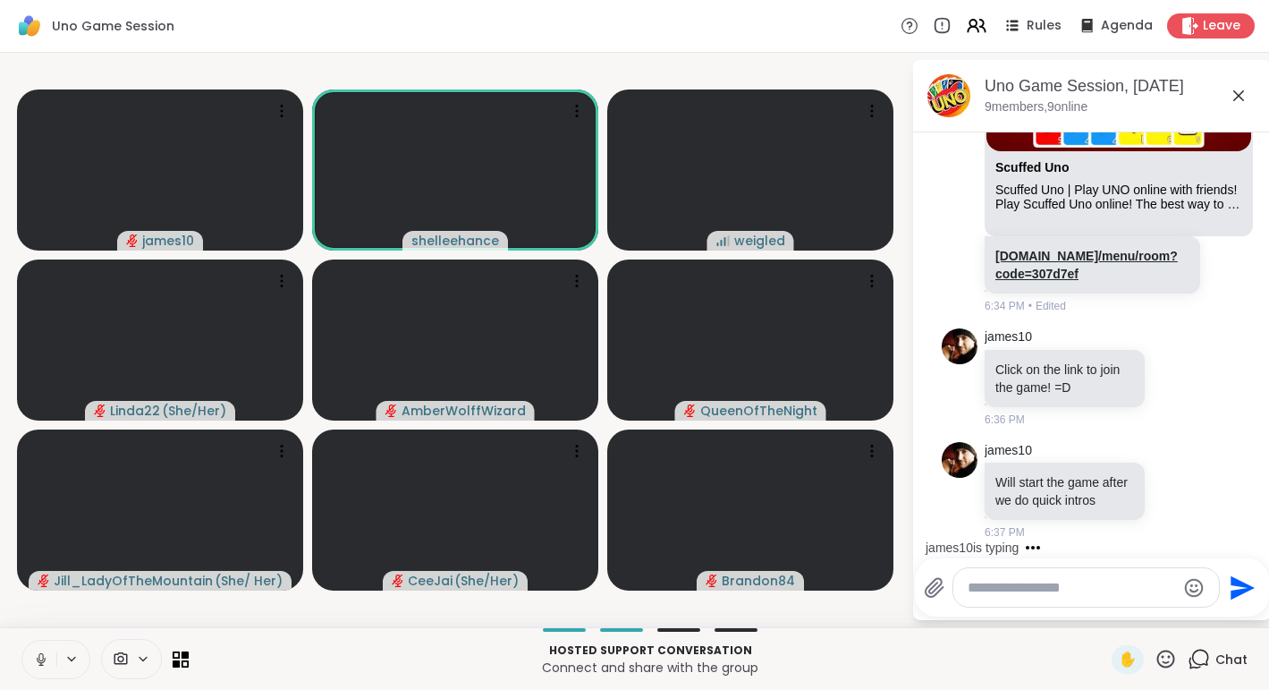
click at [1038, 275] on link "[DOMAIN_NAME]/menu/room?code=307d7ef" at bounding box center [1087, 265] width 182 height 32
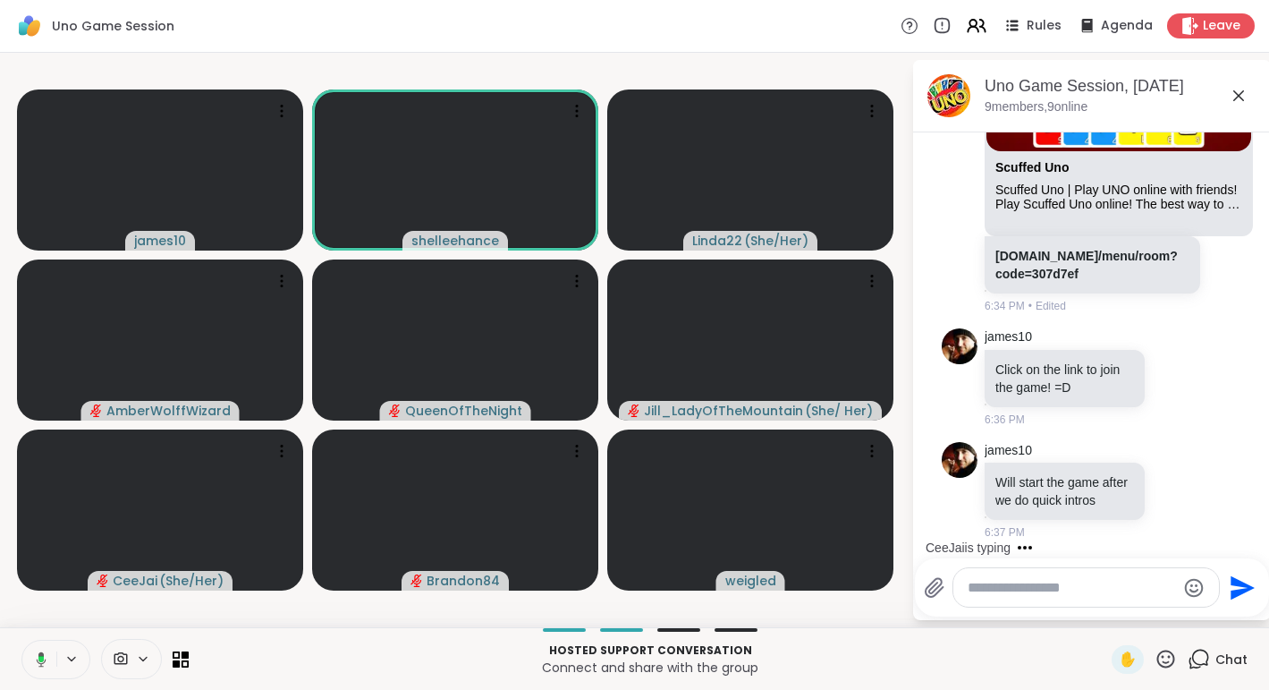
click at [35, 666] on button at bounding box center [38, 659] width 37 height 38
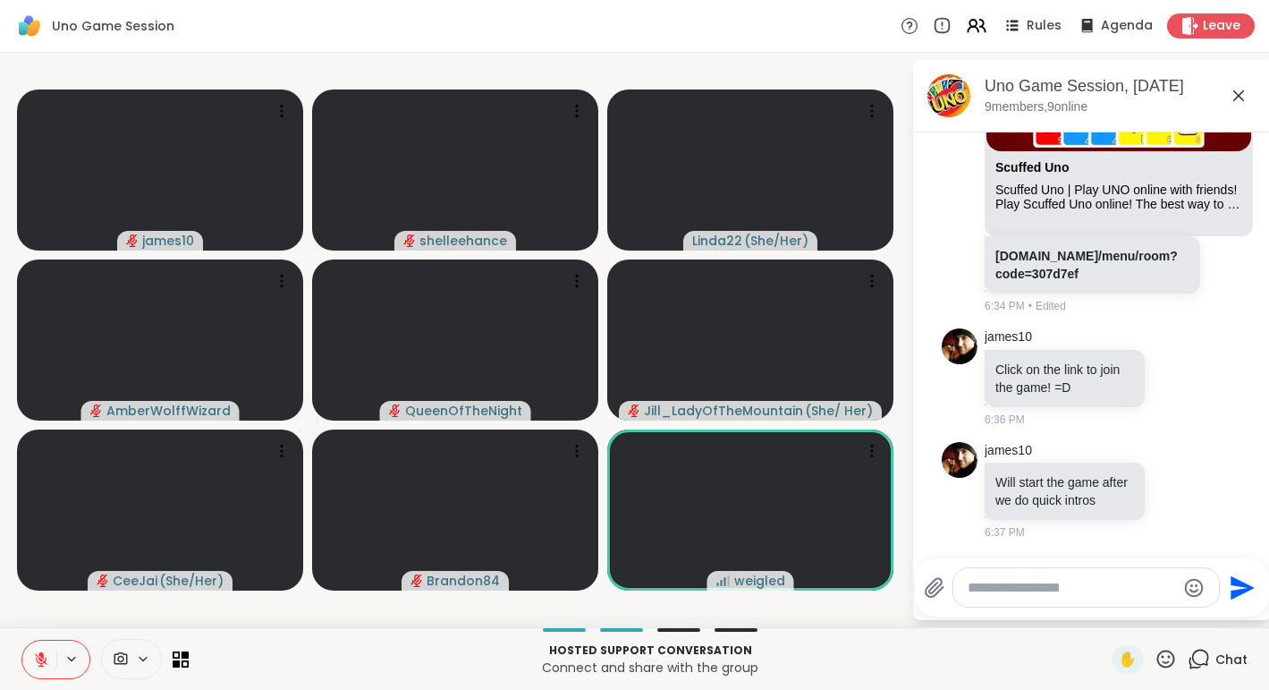
click at [42, 673] on button at bounding box center [39, 659] width 34 height 38
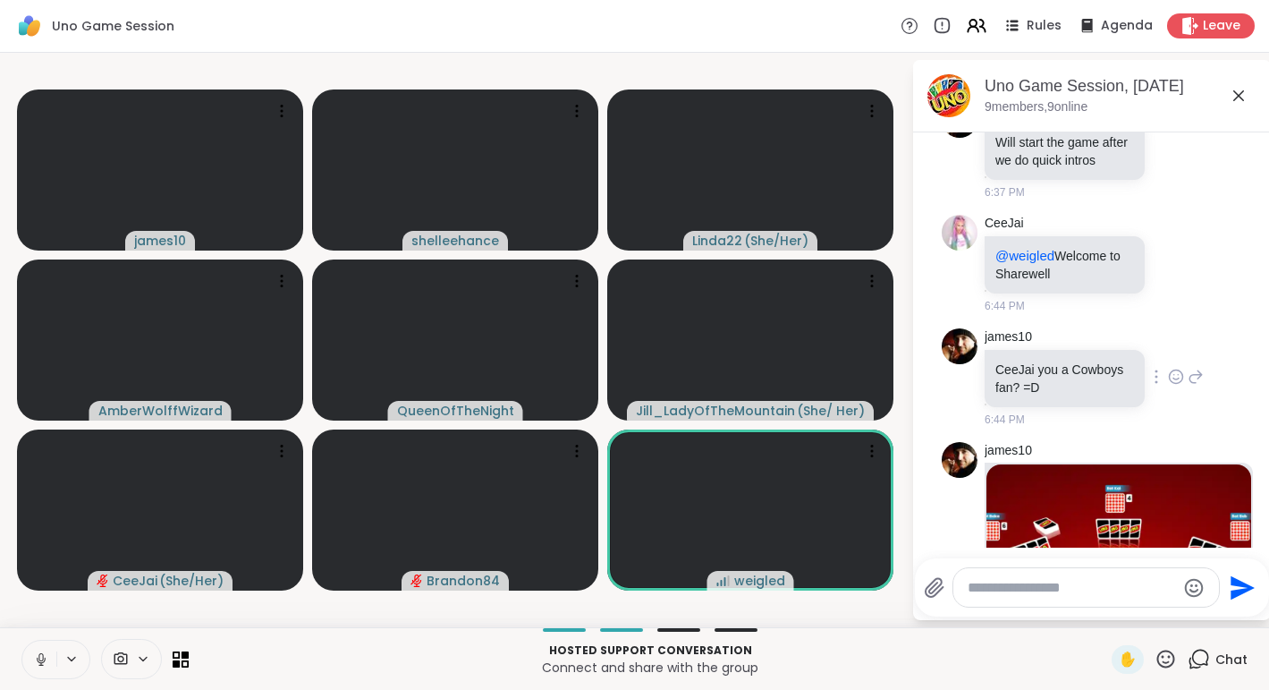
scroll to position [1129, 0]
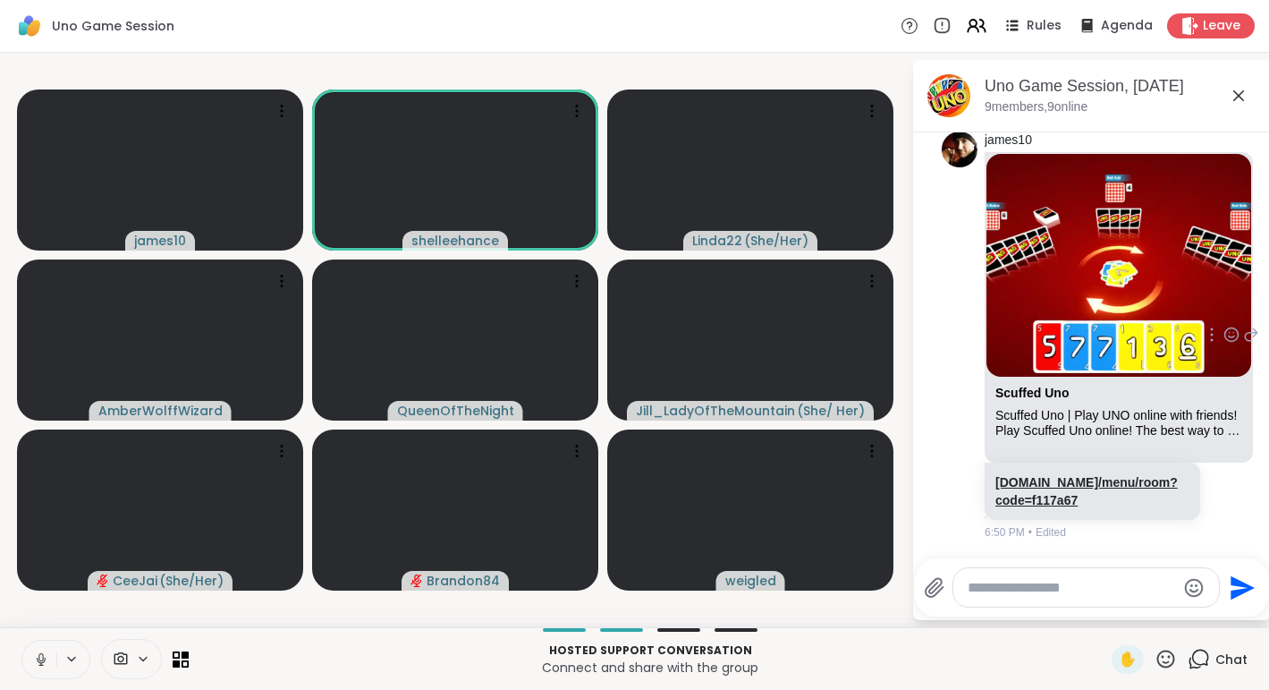
click at [1044, 502] on link "[DOMAIN_NAME]/menu/room?code=f117a67" at bounding box center [1087, 491] width 182 height 32
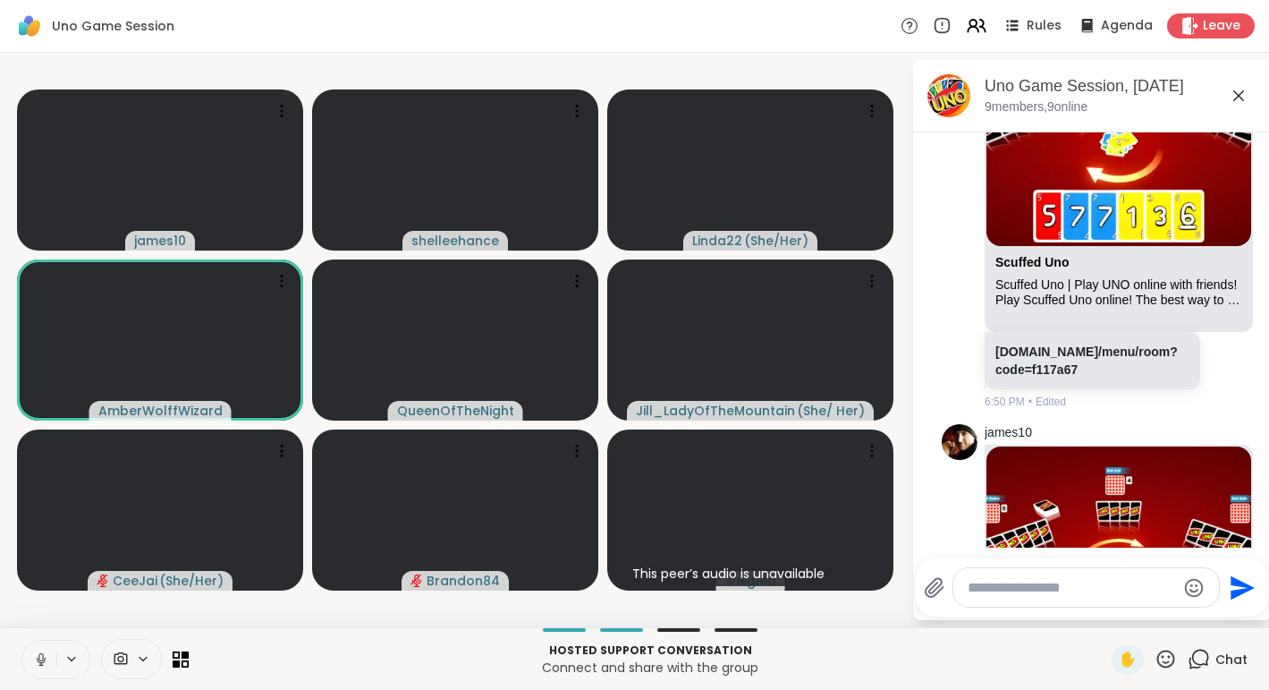
scroll to position [1552, 0]
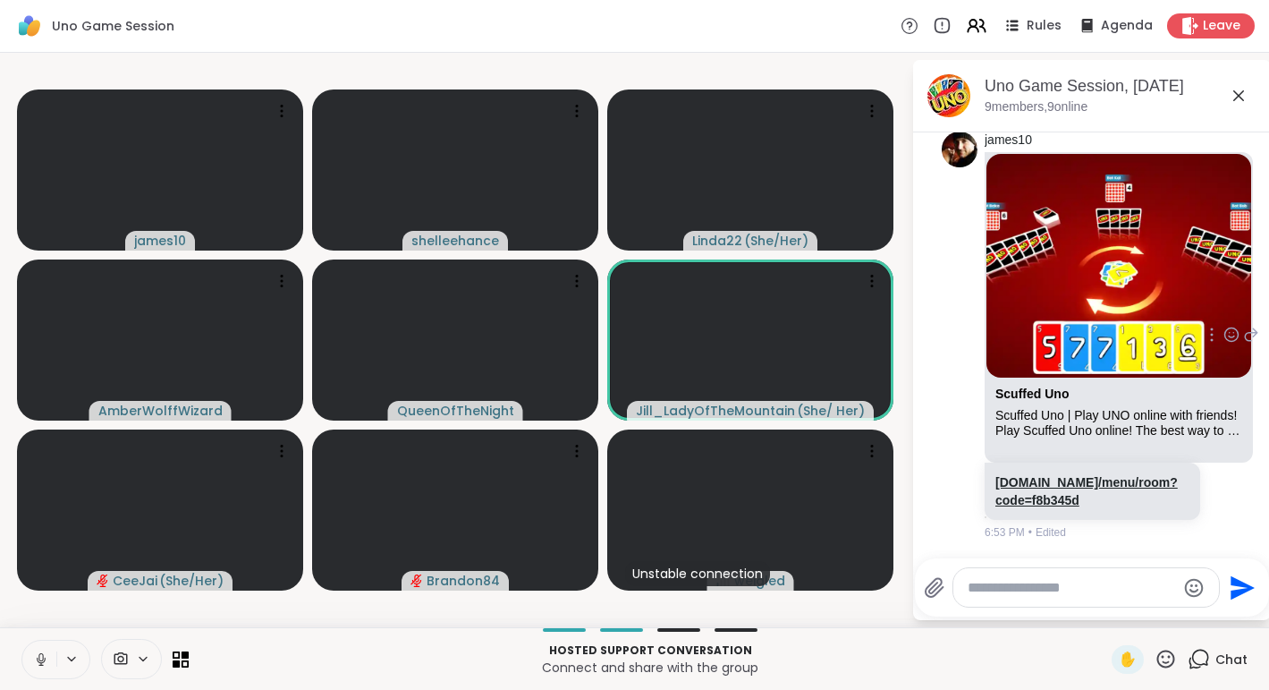
click at [1075, 503] on link "[DOMAIN_NAME]/menu/room?code=f8b345d" at bounding box center [1087, 491] width 182 height 32
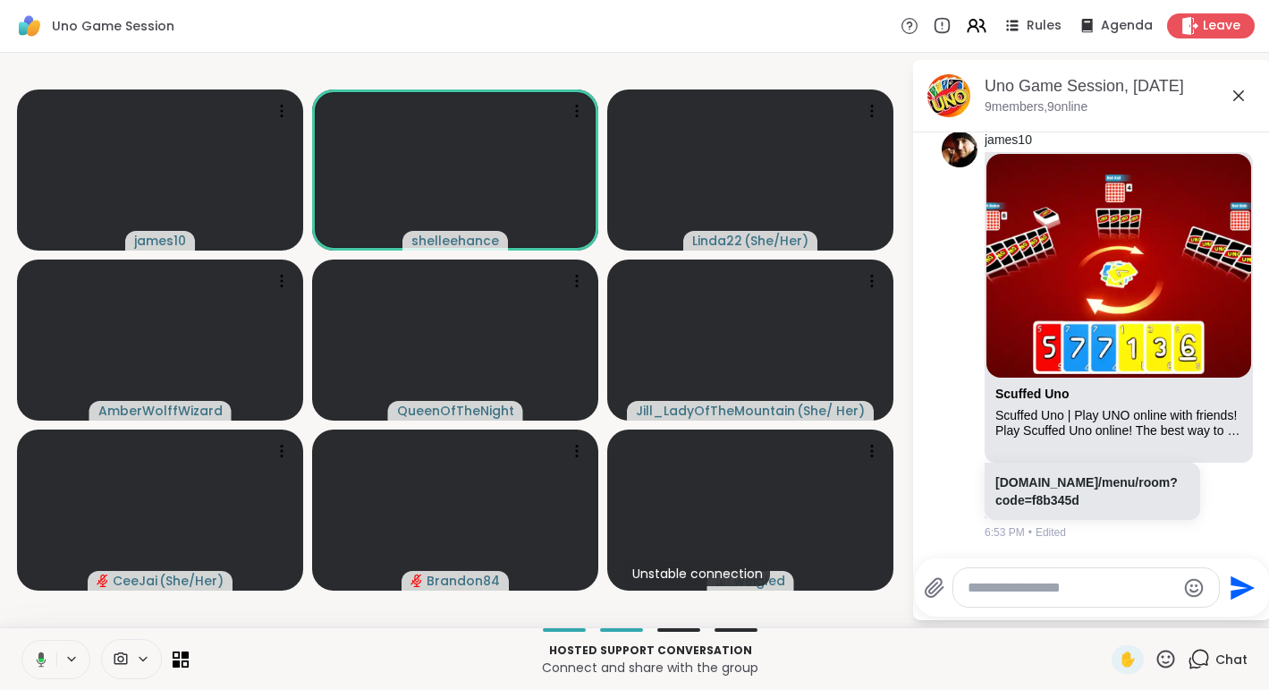
click at [31, 665] on button at bounding box center [38, 659] width 37 height 38
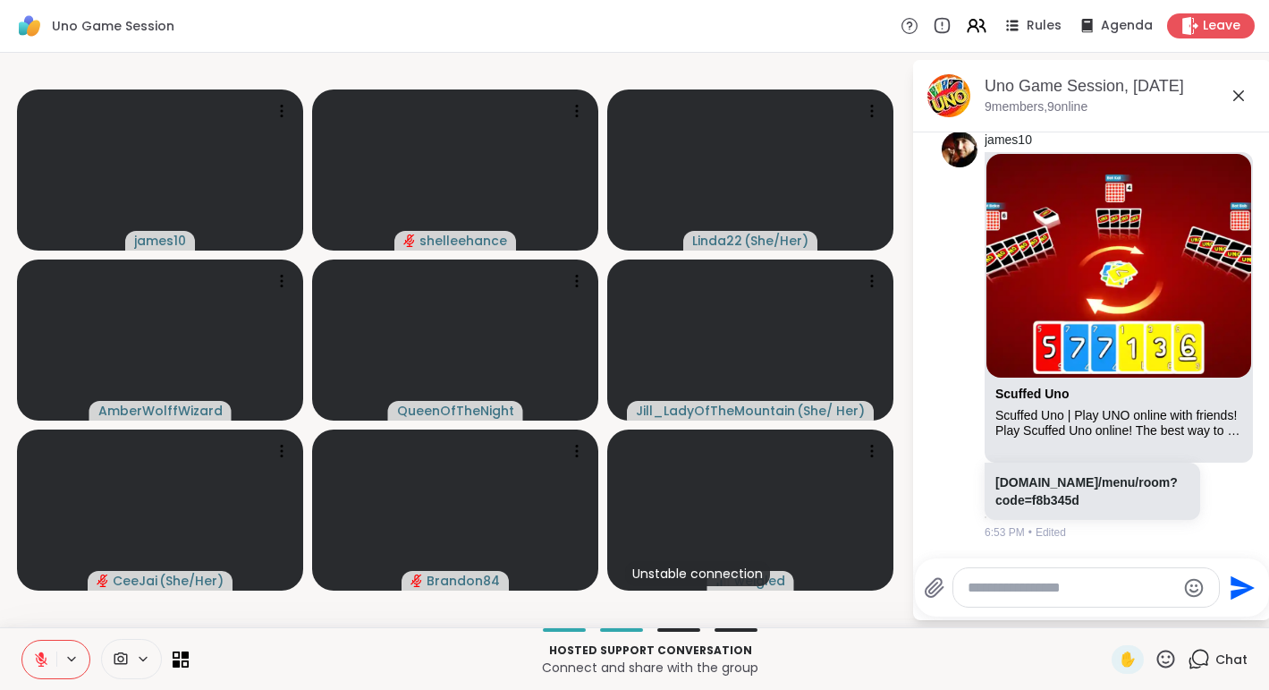
click at [33, 665] on icon at bounding box center [41, 659] width 16 height 16
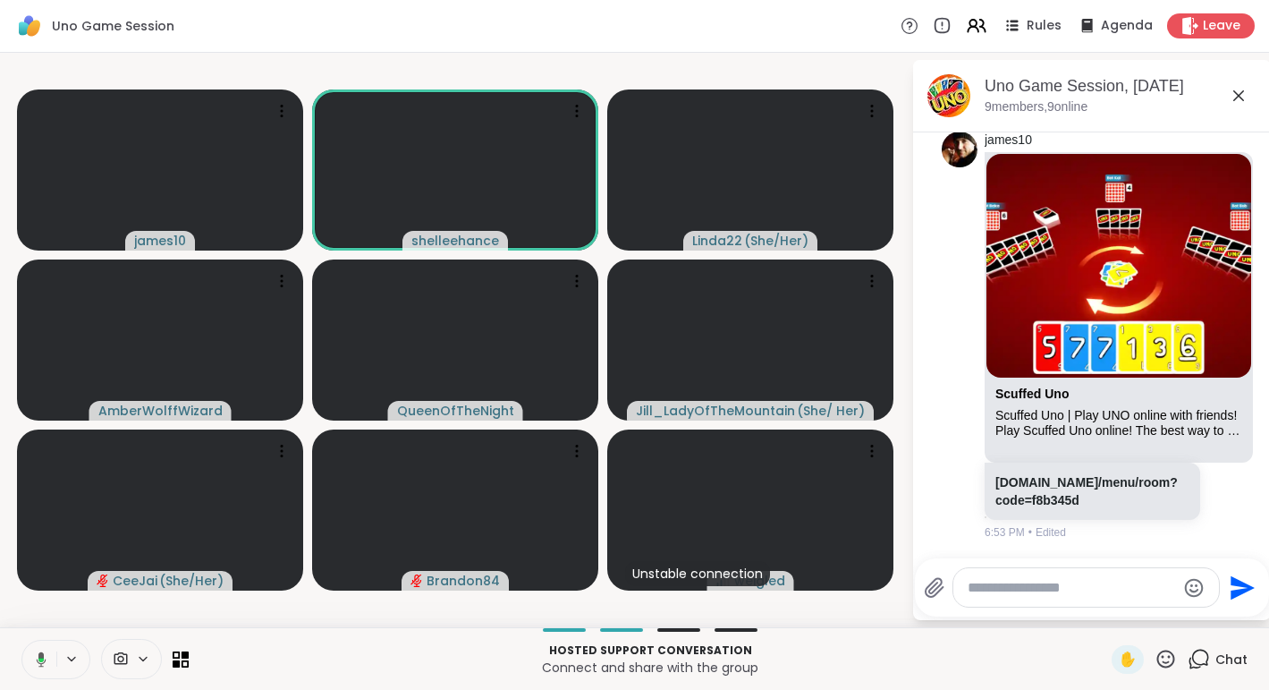
click at [32, 665] on icon at bounding box center [38, 659] width 16 height 16
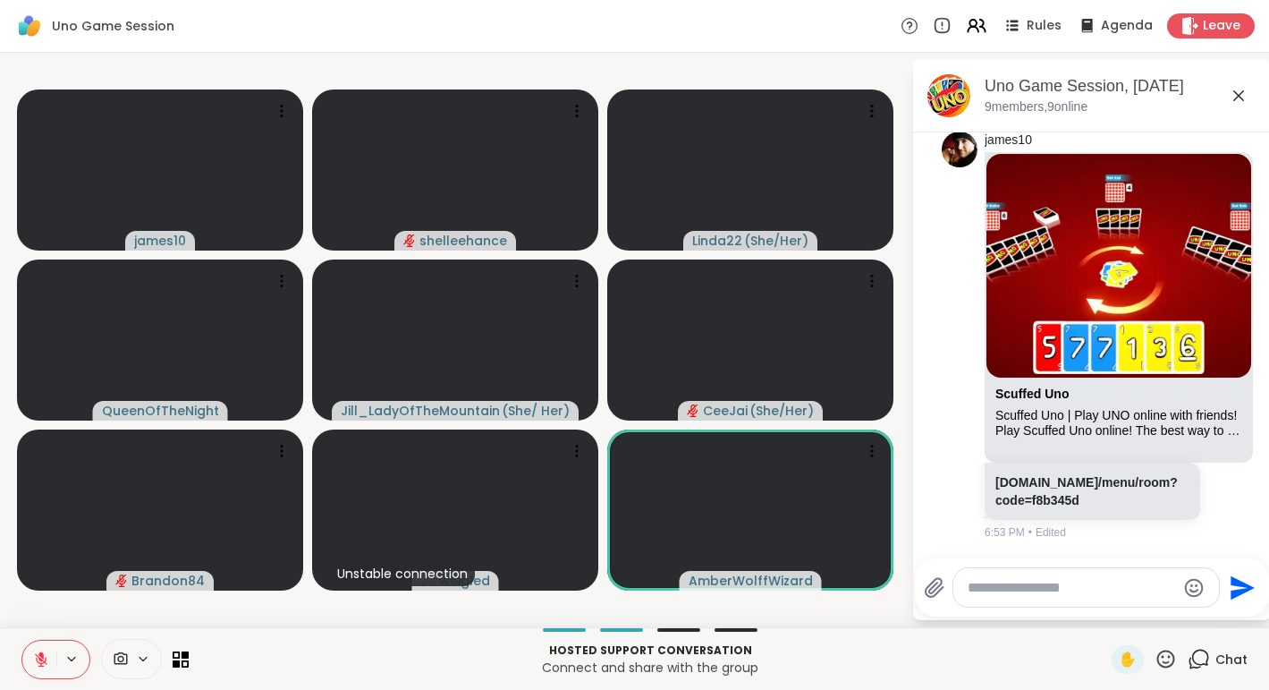
click at [33, 666] on icon at bounding box center [41, 659] width 16 height 16
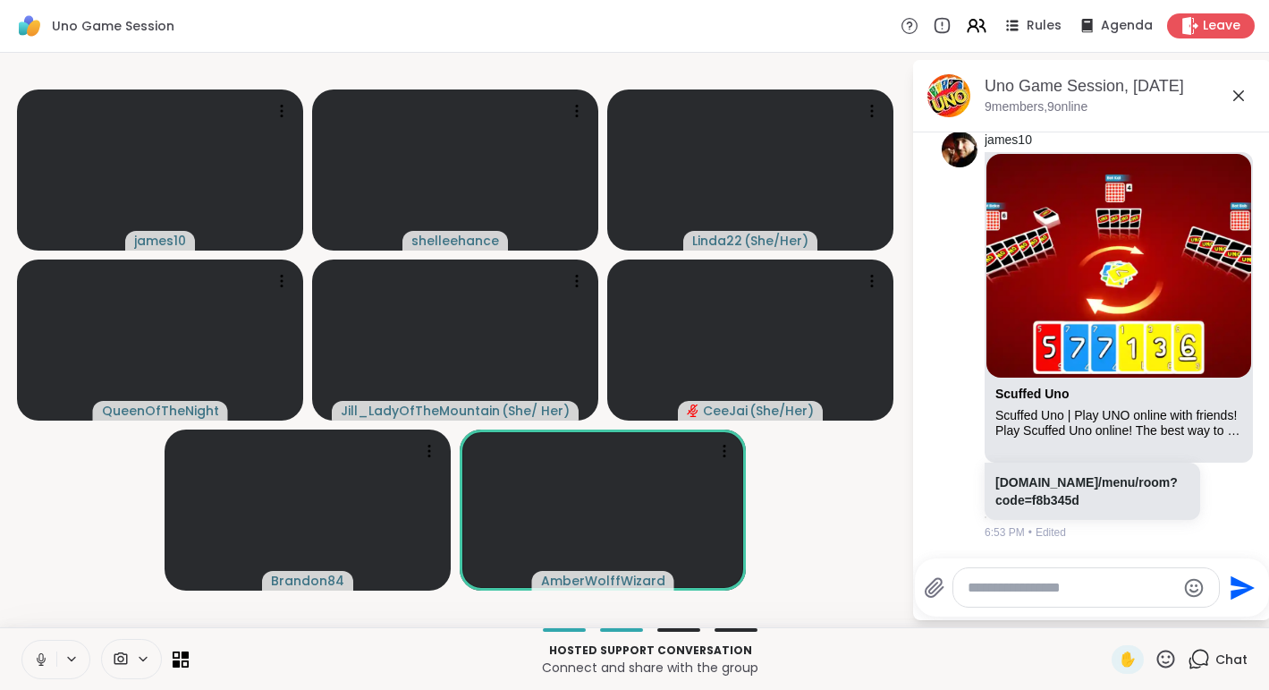
click at [31, 655] on button at bounding box center [39, 659] width 34 height 38
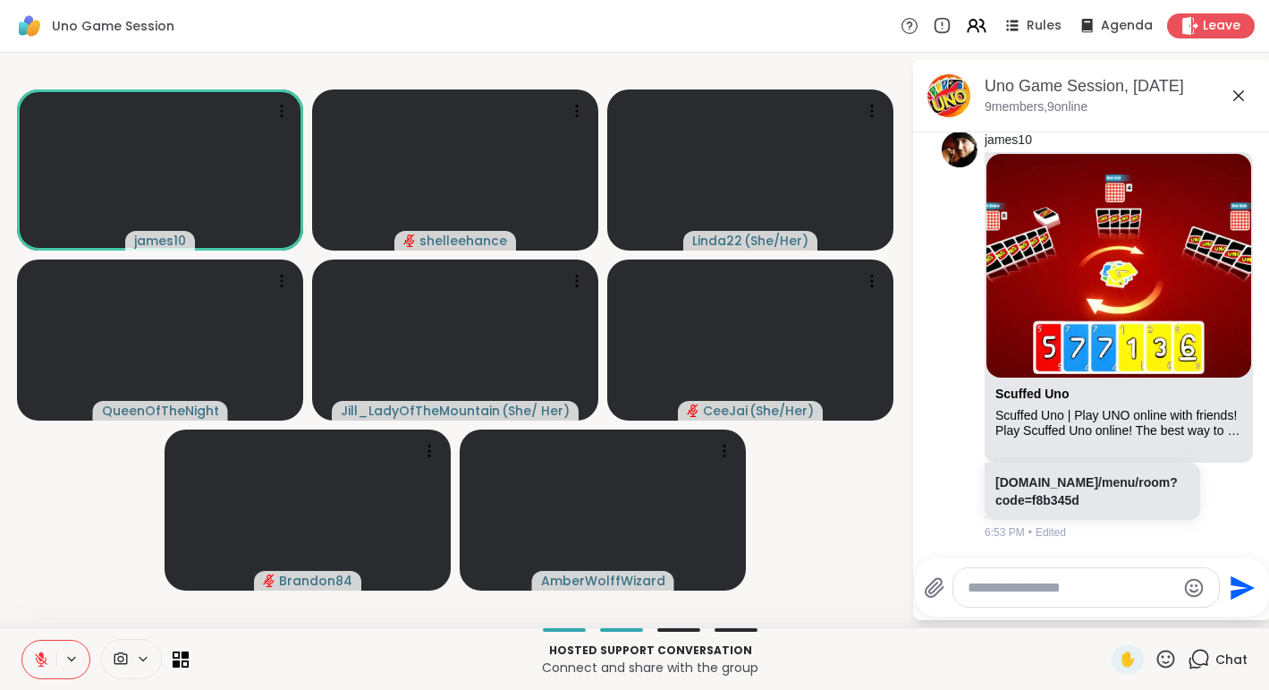
click at [43, 664] on icon at bounding box center [41, 659] width 16 height 16
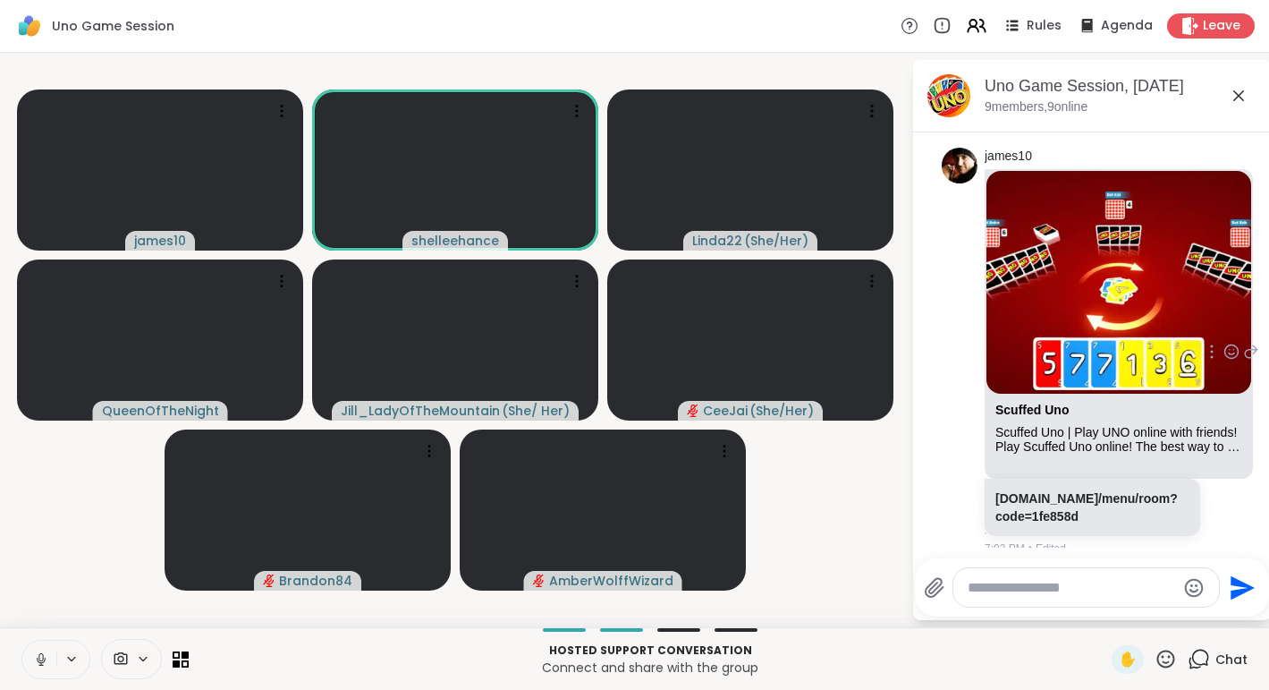
scroll to position [1975, 0]
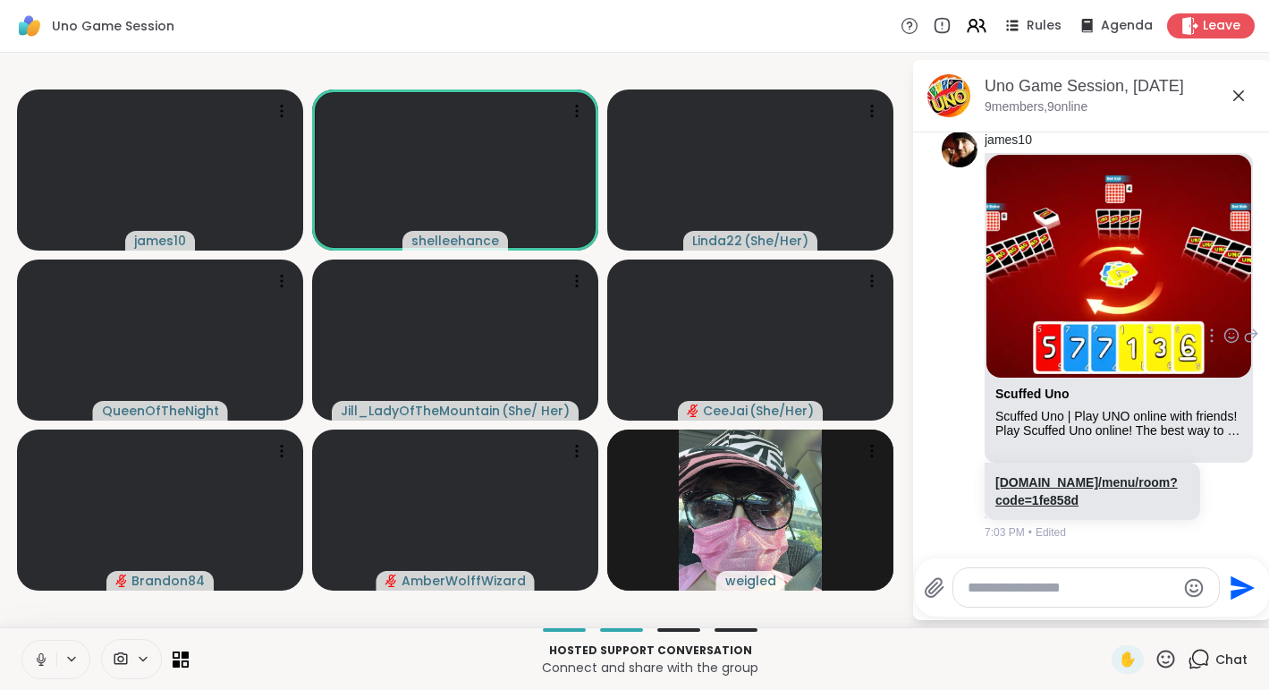
click at [1034, 503] on link "[DOMAIN_NAME]/menu/room?code=1fe858d" at bounding box center [1087, 491] width 182 height 32
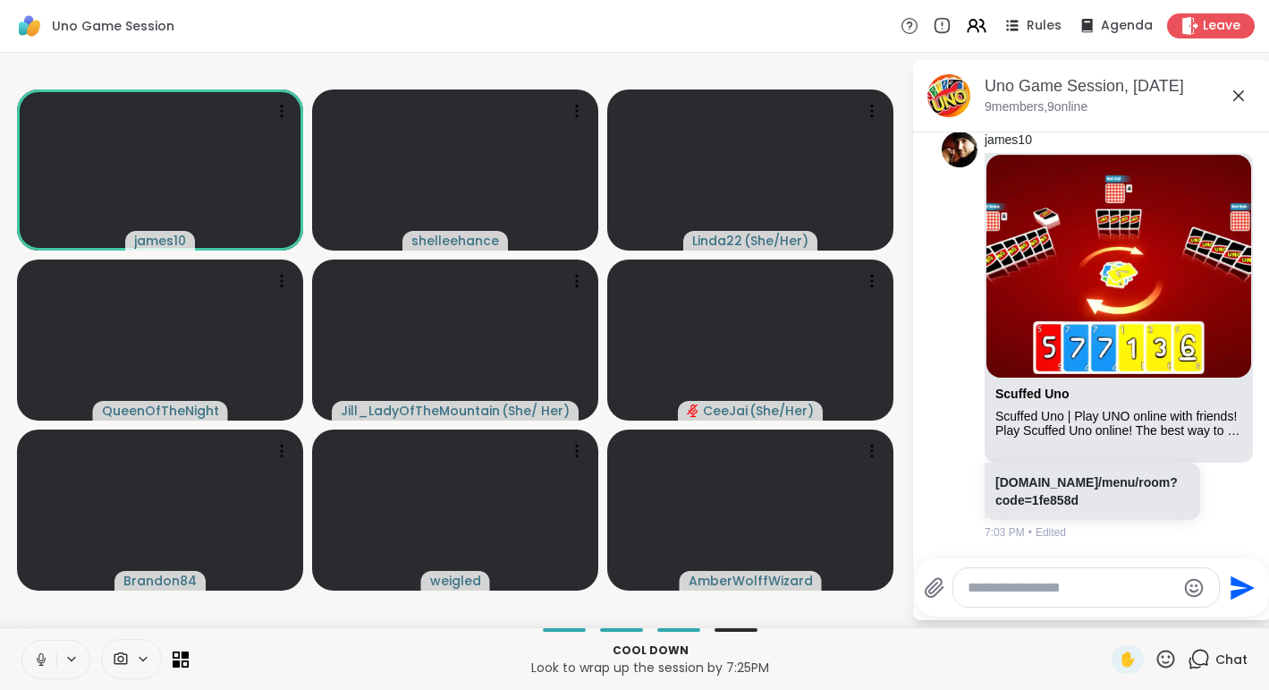
click at [33, 661] on icon at bounding box center [41, 659] width 16 height 16
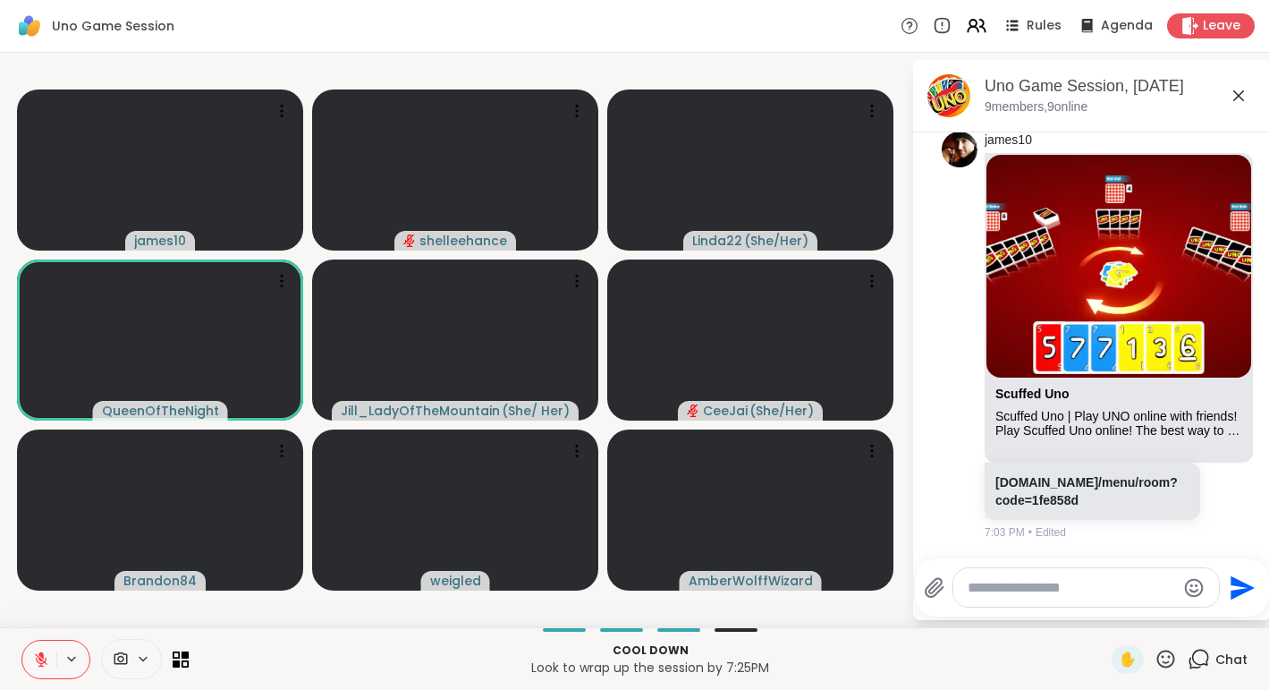
click at [30, 664] on button at bounding box center [39, 659] width 34 height 38
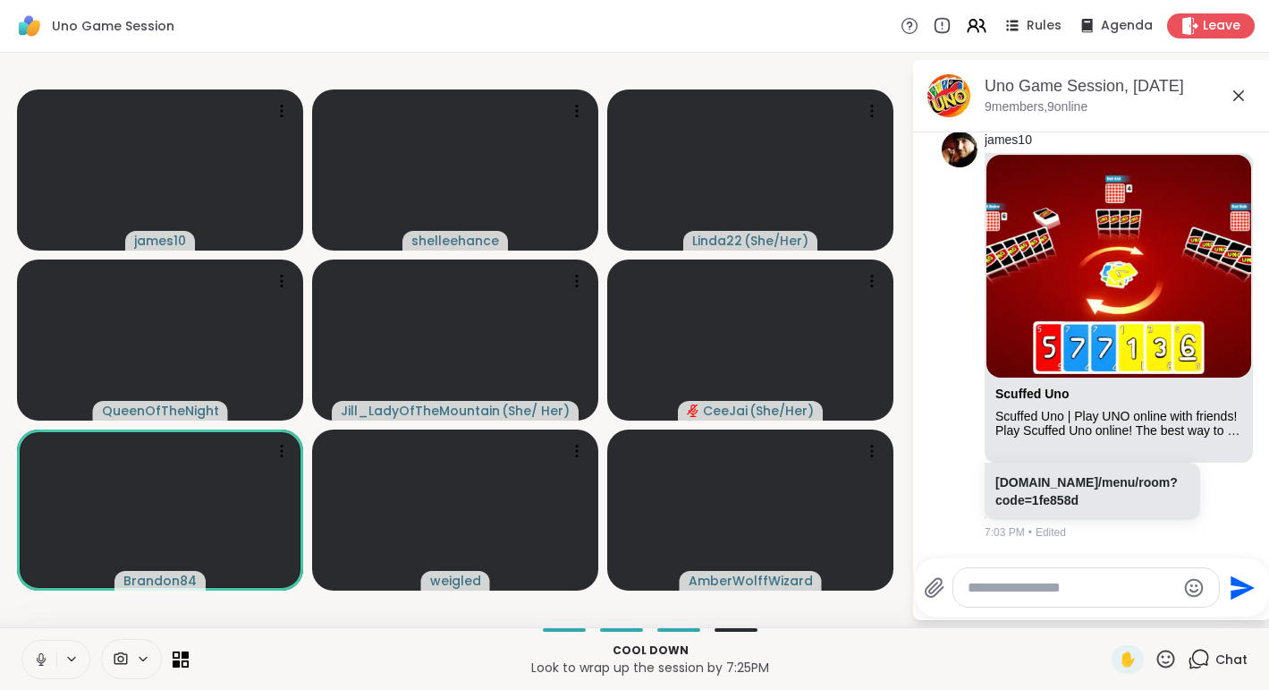
click at [30, 664] on button at bounding box center [39, 659] width 34 height 38
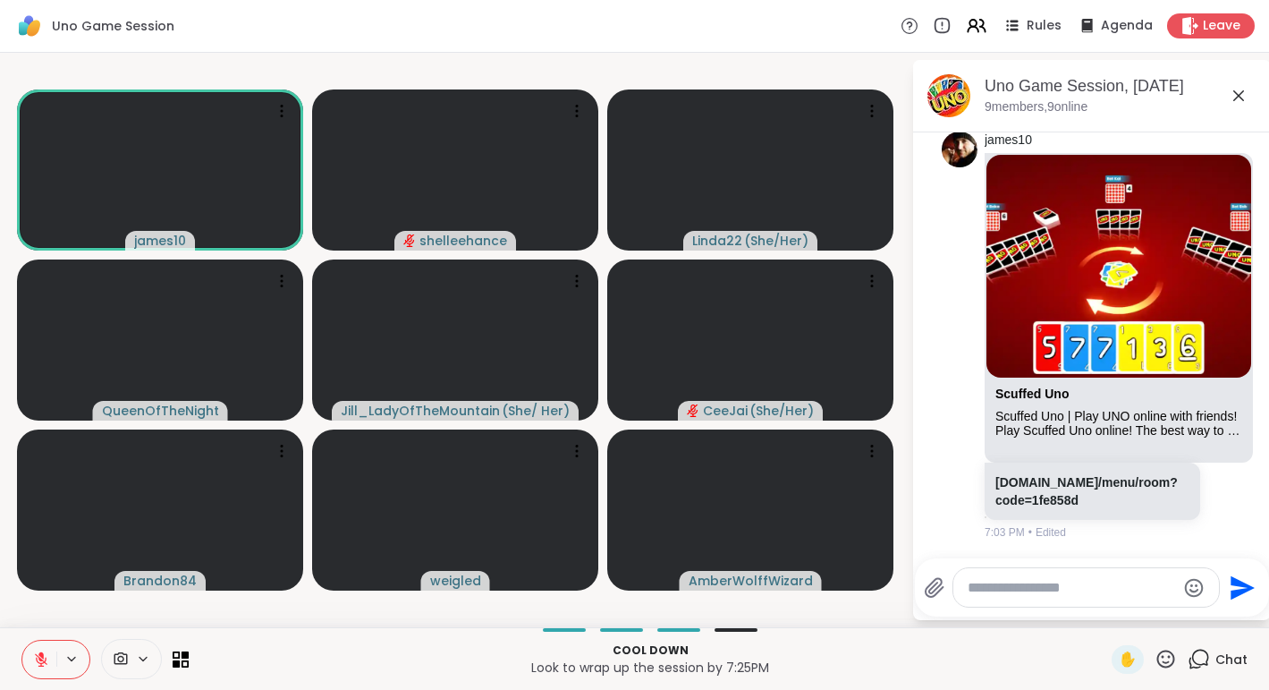
click at [36, 659] on icon at bounding box center [41, 659] width 13 height 13
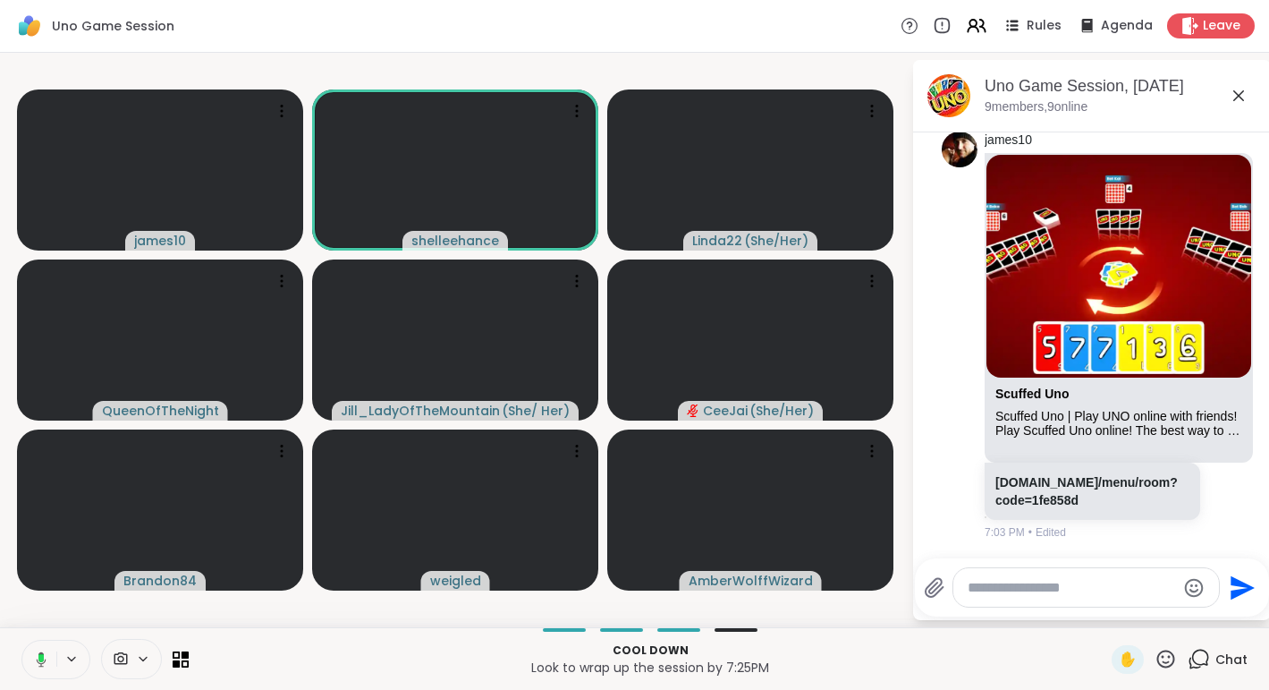
click at [32, 668] on button at bounding box center [38, 659] width 37 height 38
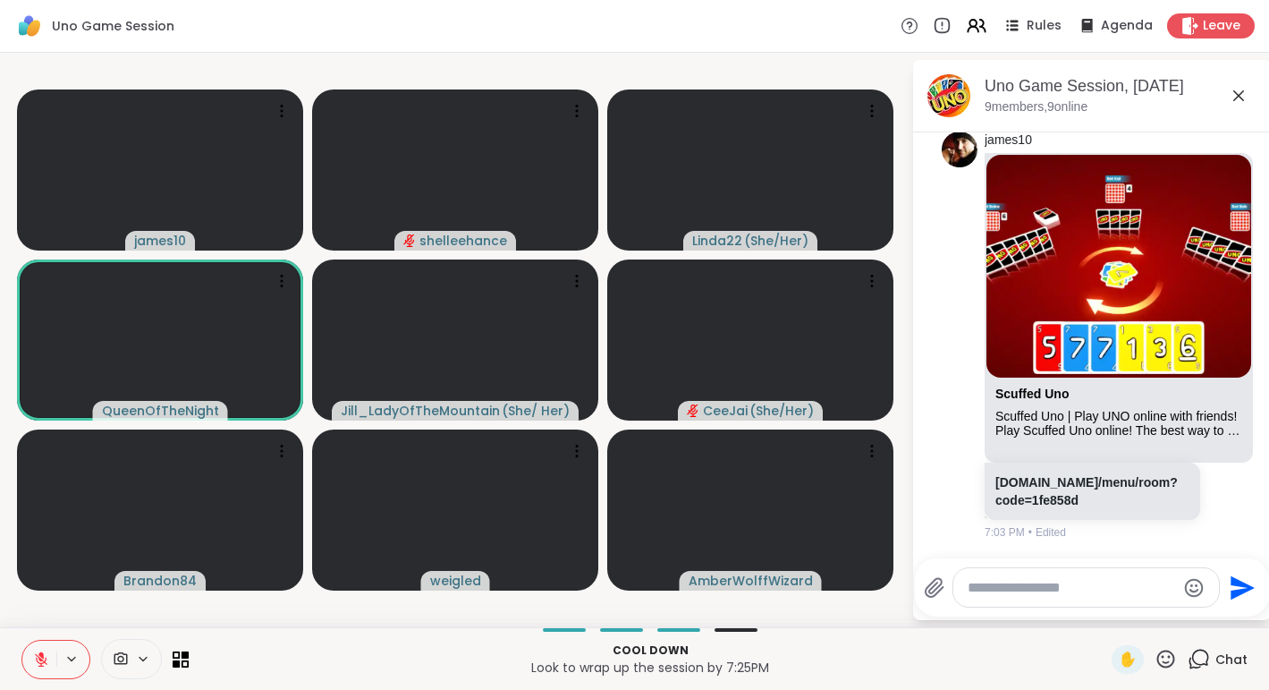
click at [48, 663] on icon at bounding box center [41, 659] width 16 height 16
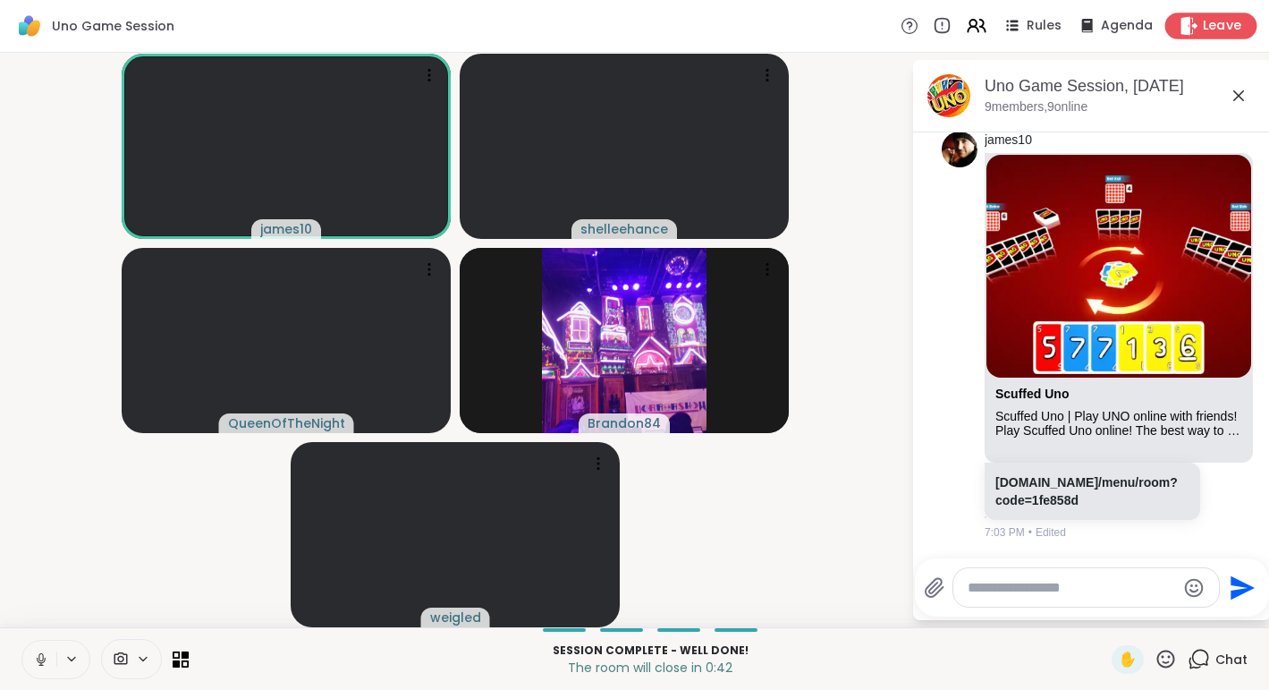
click at [1231, 35] on span "Leave" at bounding box center [1222, 26] width 39 height 19
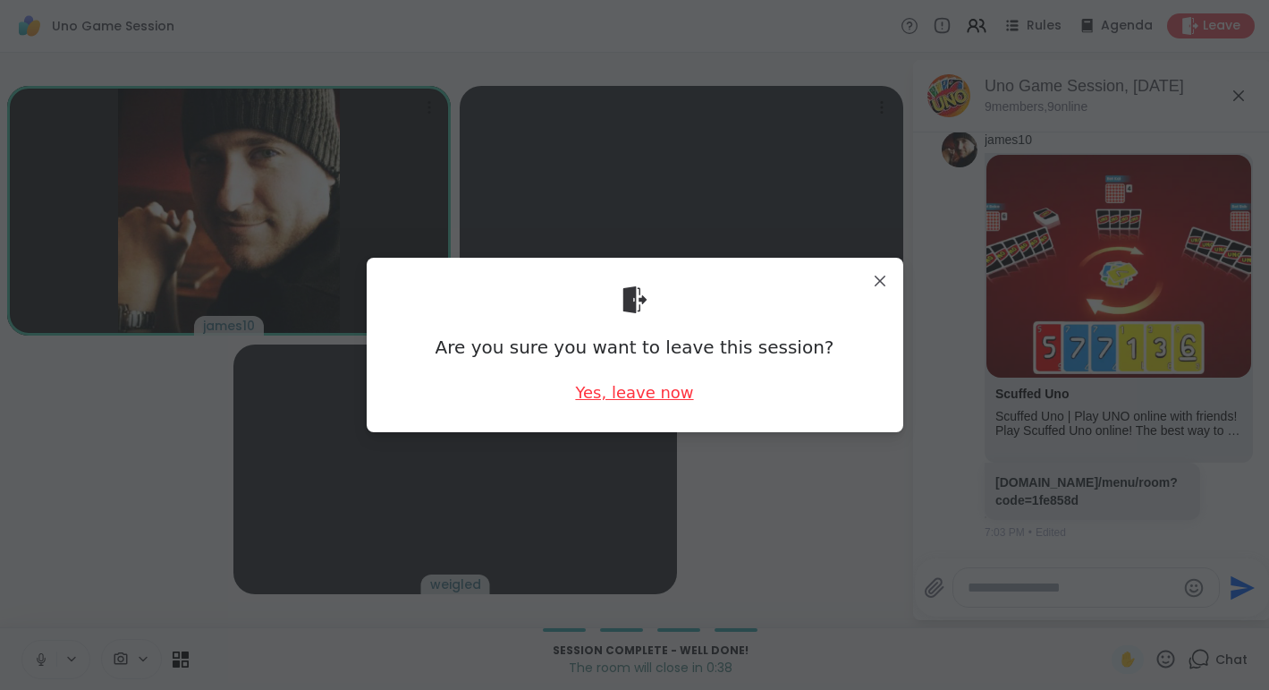
click at [641, 395] on div "Yes, leave now" at bounding box center [634, 392] width 118 height 22
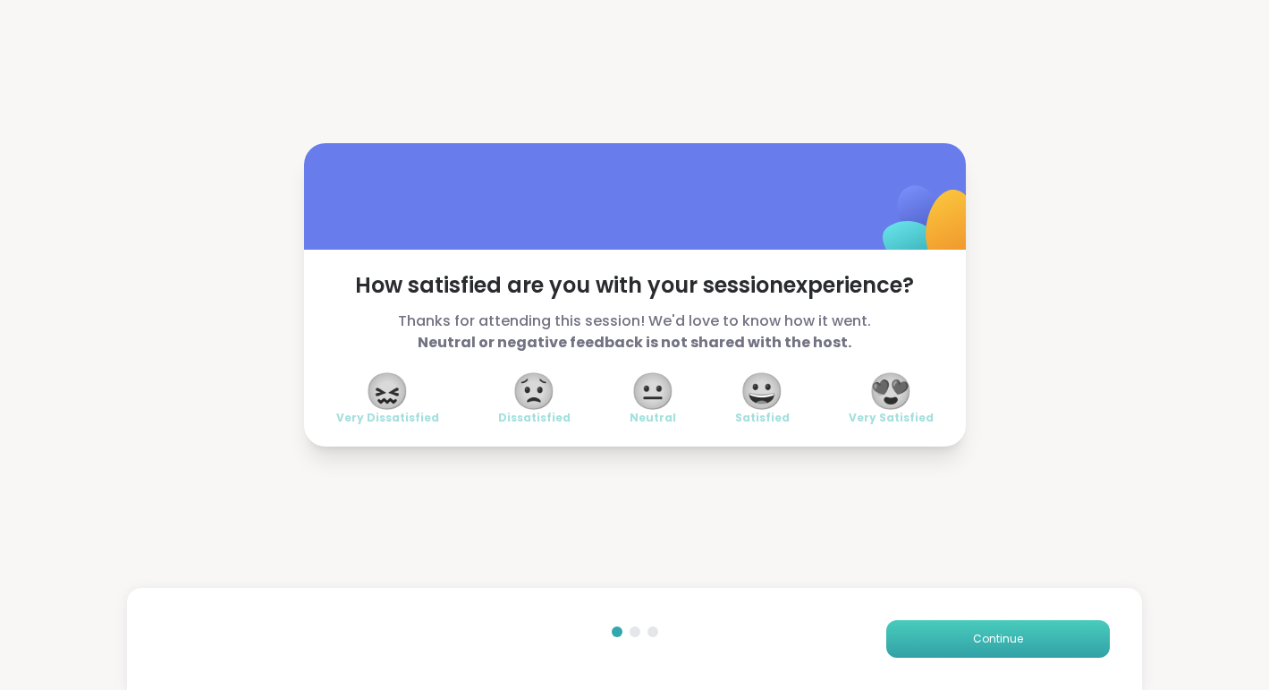
click at [1003, 646] on span "Continue" at bounding box center [998, 639] width 50 height 16
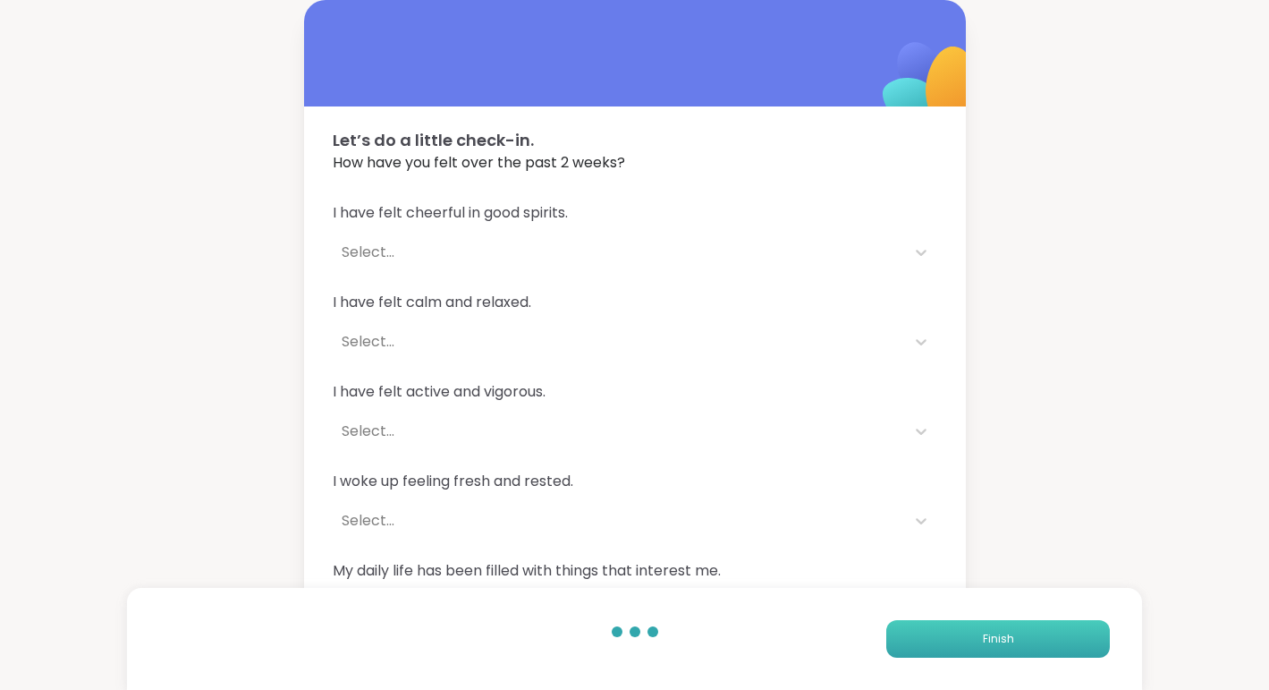
click at [1003, 646] on span "Finish" at bounding box center [998, 639] width 31 height 16
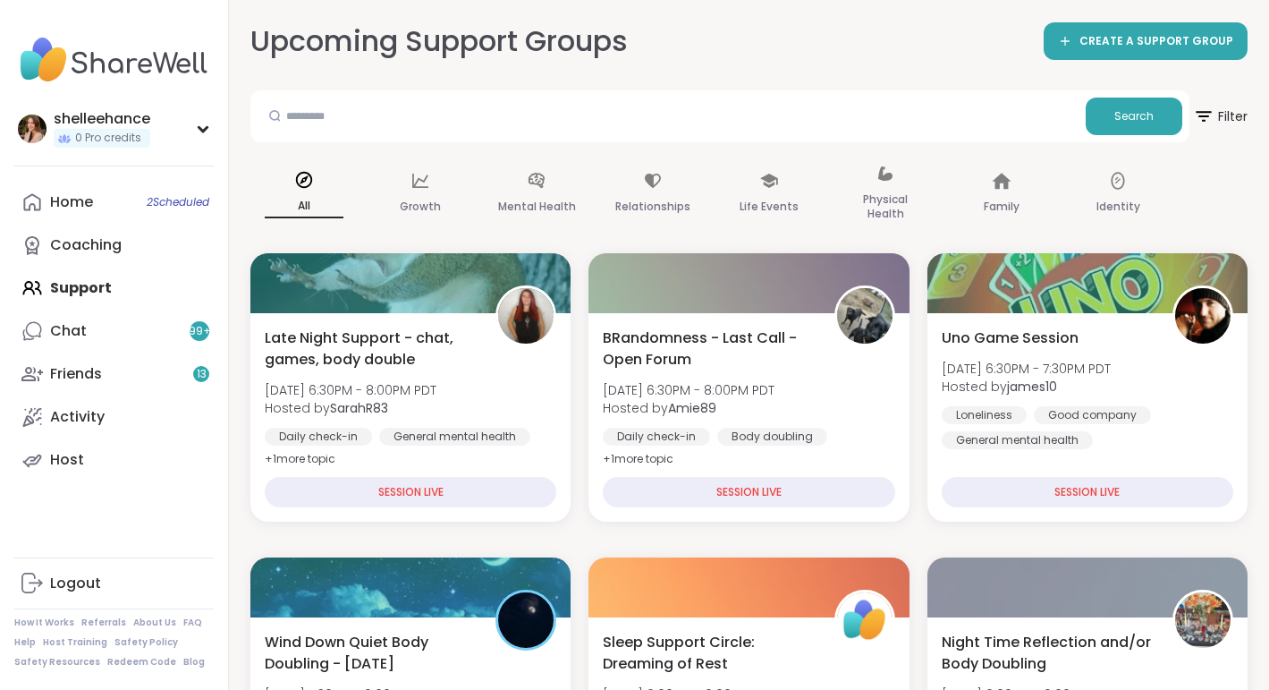
scroll to position [241, 0]
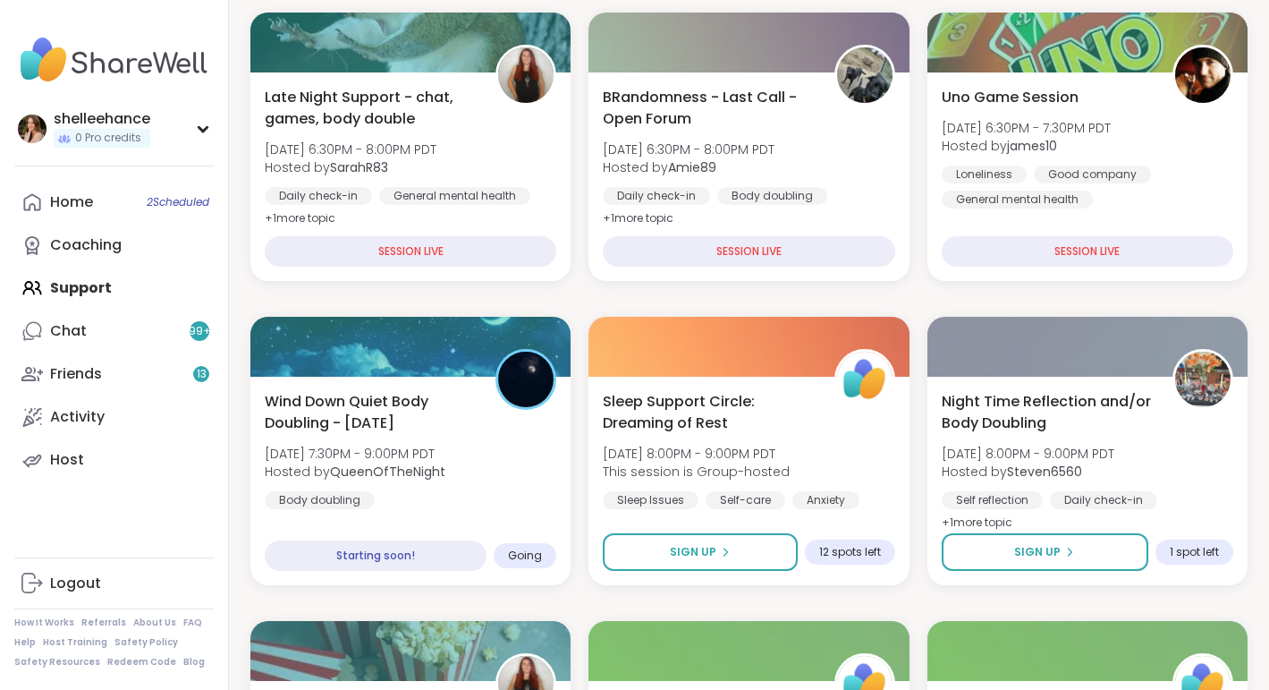
drag, startPoint x: 550, startPoint y: 449, endPoint x: 572, endPoint y: 580, distance: 132.3
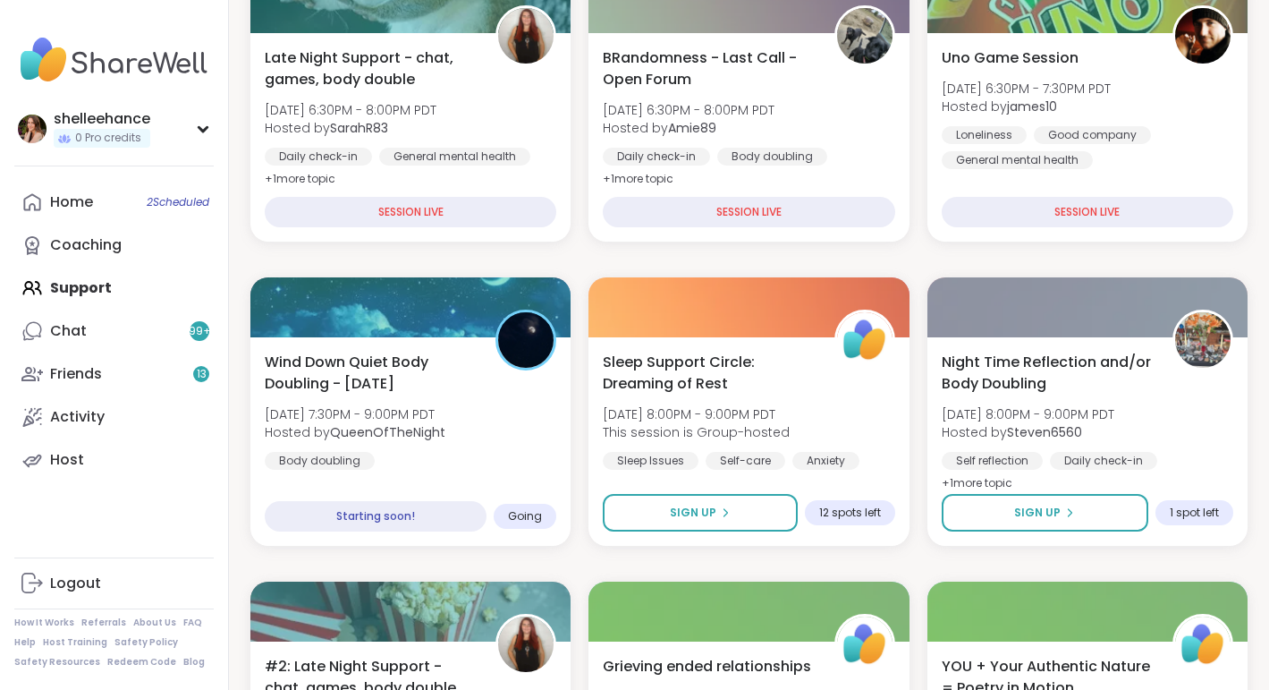
scroll to position [279, 0]
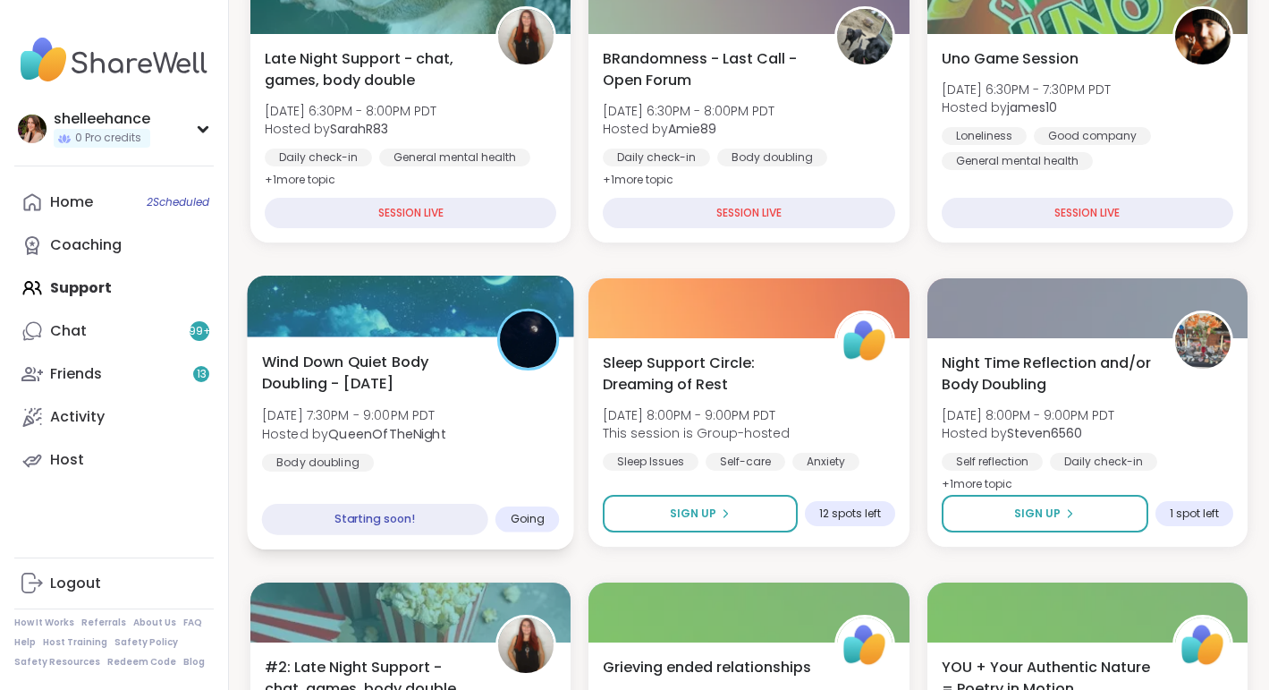
click at [537, 462] on div "Wind Down Quiet Body Doubling - [DATE] [DATE] 7:30PM - 9:00PM PDT Hosted by Que…" at bounding box center [411, 411] width 298 height 121
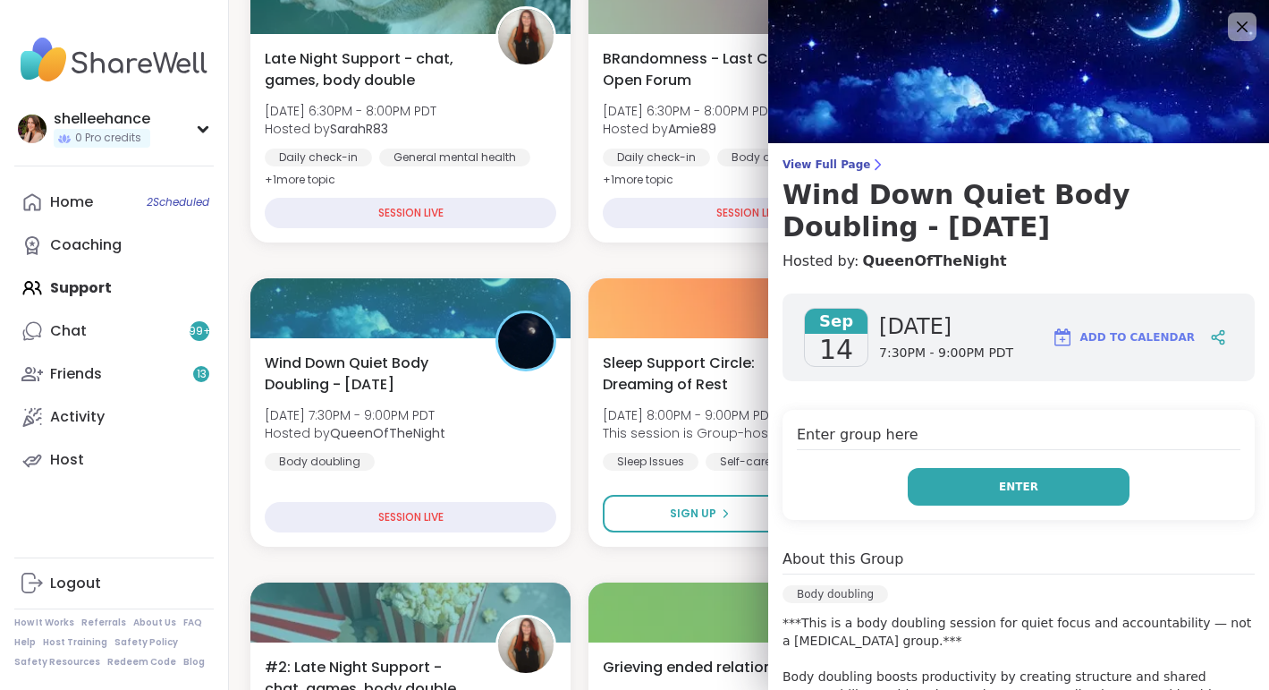
click at [942, 473] on button "Enter" at bounding box center [1019, 487] width 222 height 38
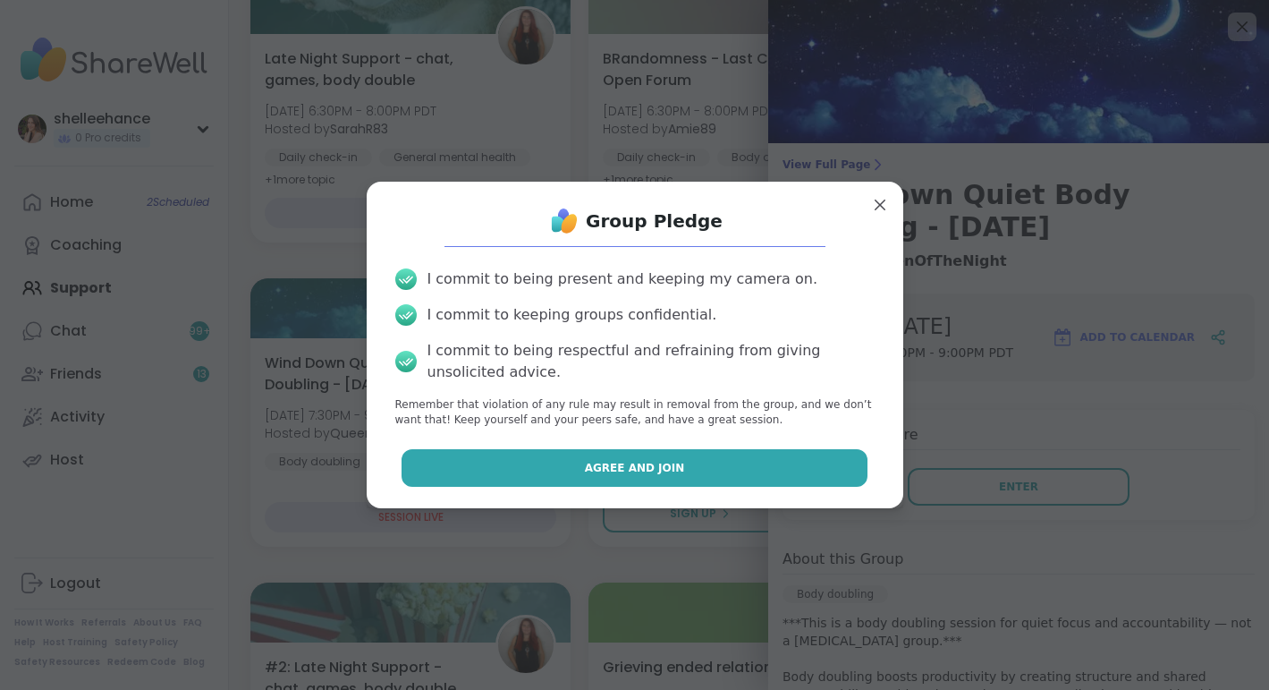
click at [555, 459] on button "Agree and Join" at bounding box center [635, 468] width 466 height 38
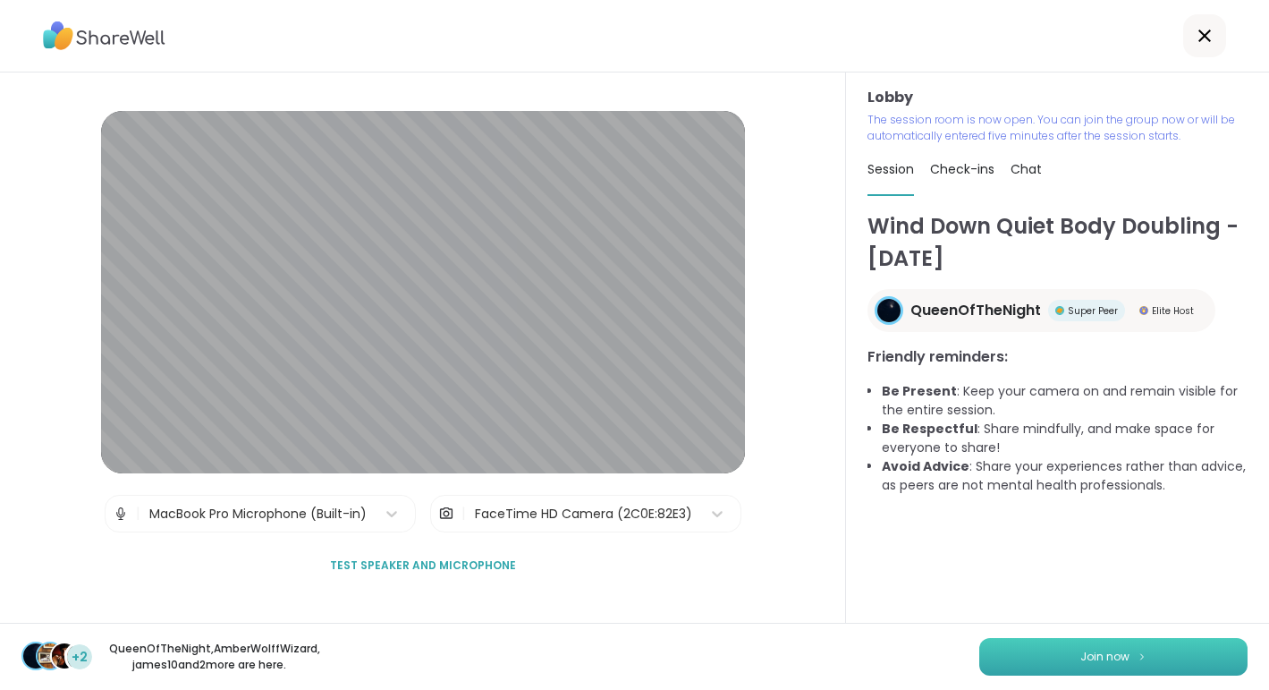
click at [1094, 663] on button "Join now" at bounding box center [1113, 657] width 268 height 38
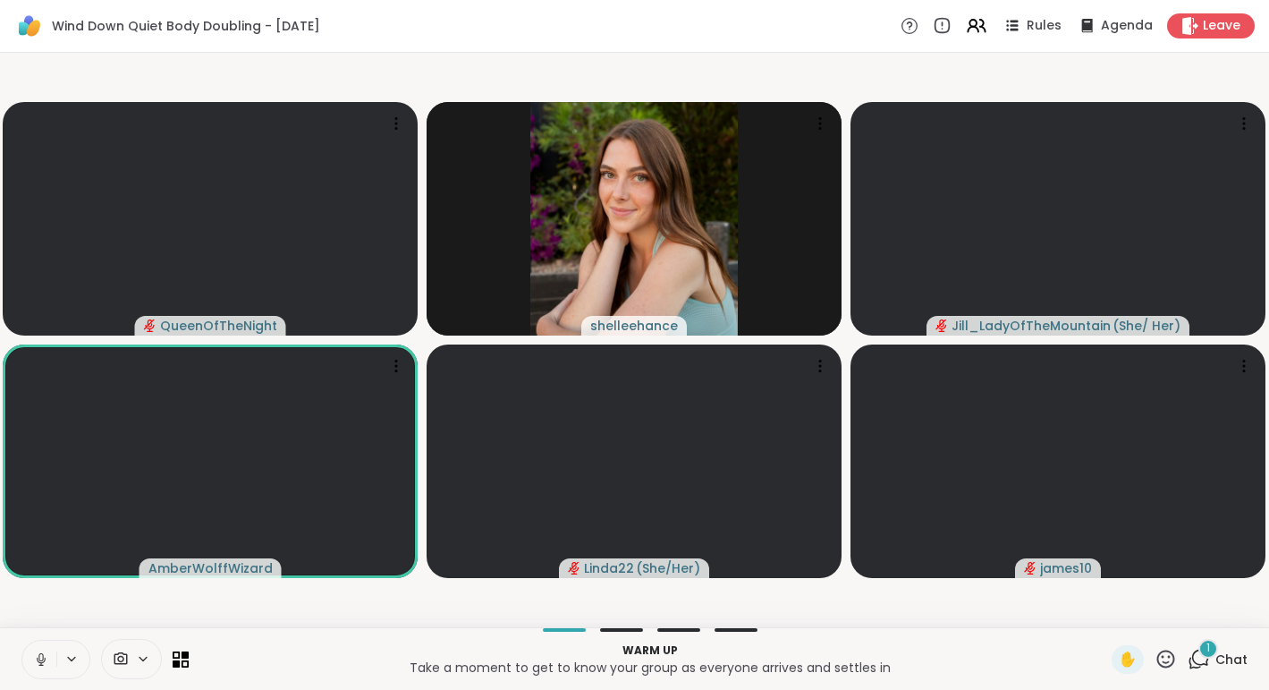
click at [38, 661] on icon at bounding box center [41, 659] width 9 height 5
click at [36, 665] on icon at bounding box center [41, 659] width 16 height 16
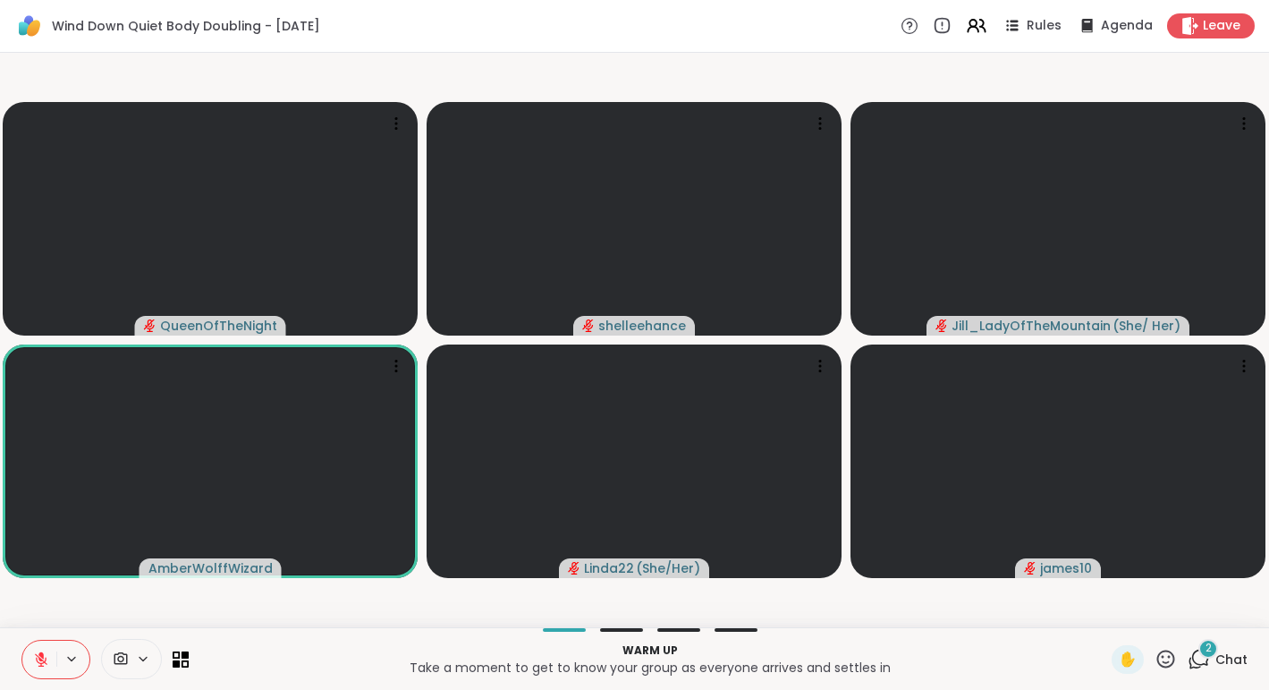
click at [36, 665] on icon at bounding box center [41, 659] width 16 height 16
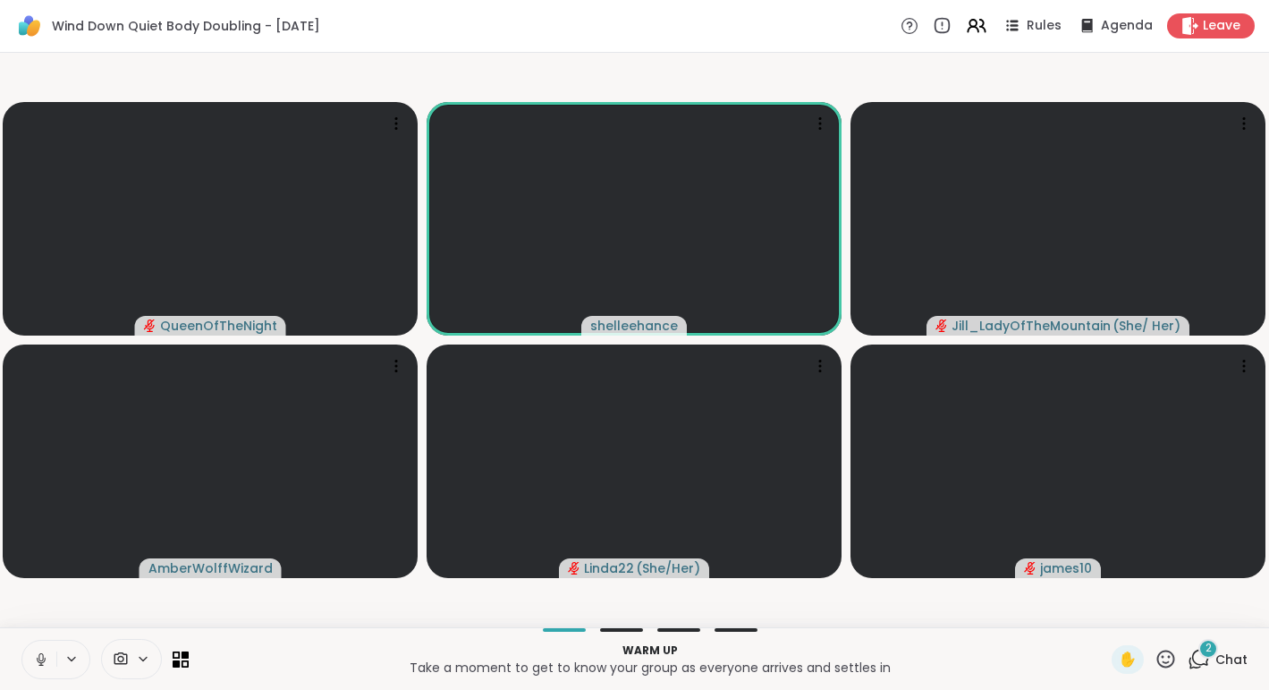
click at [30, 665] on button at bounding box center [39, 659] width 34 height 38
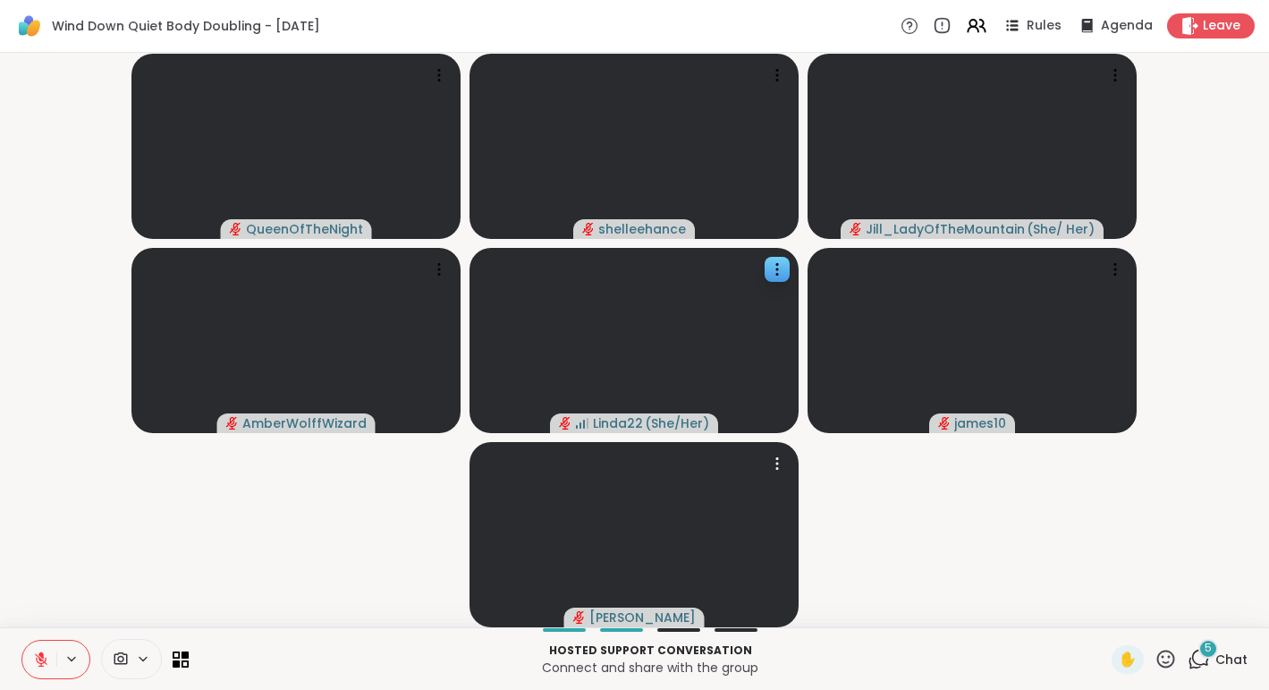
click at [704, 547] on video at bounding box center [634, 534] width 329 height 185
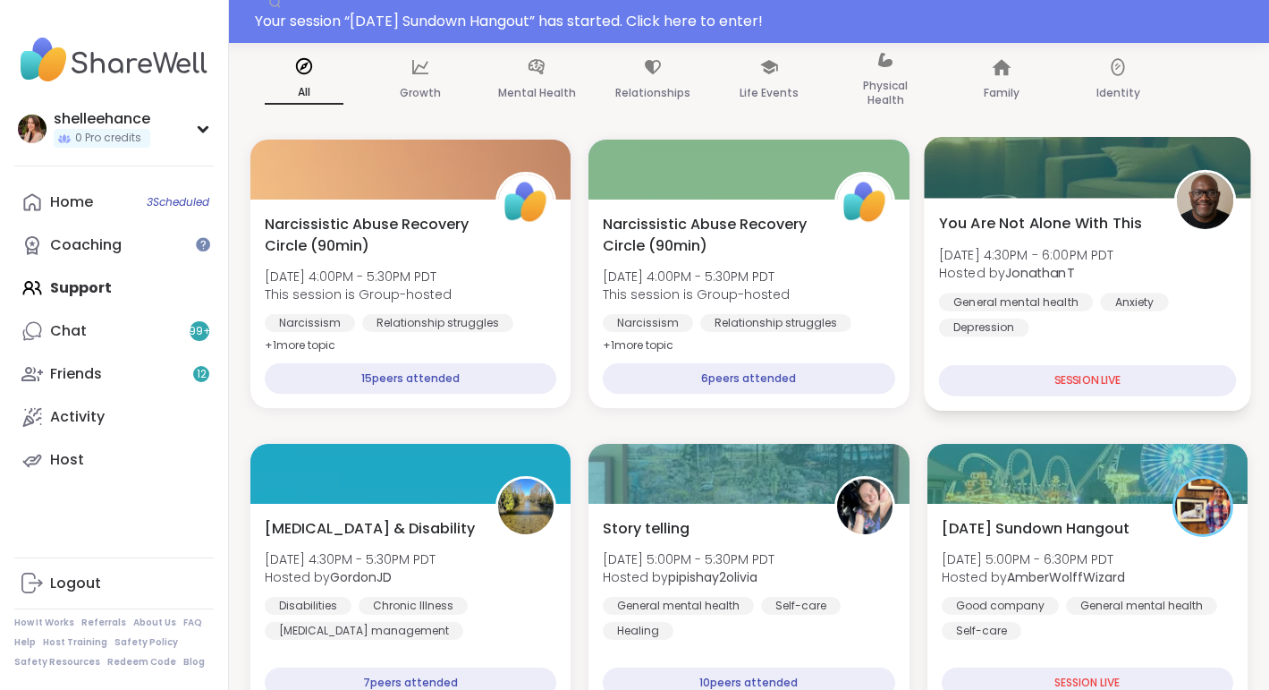
scroll to position [147, 0]
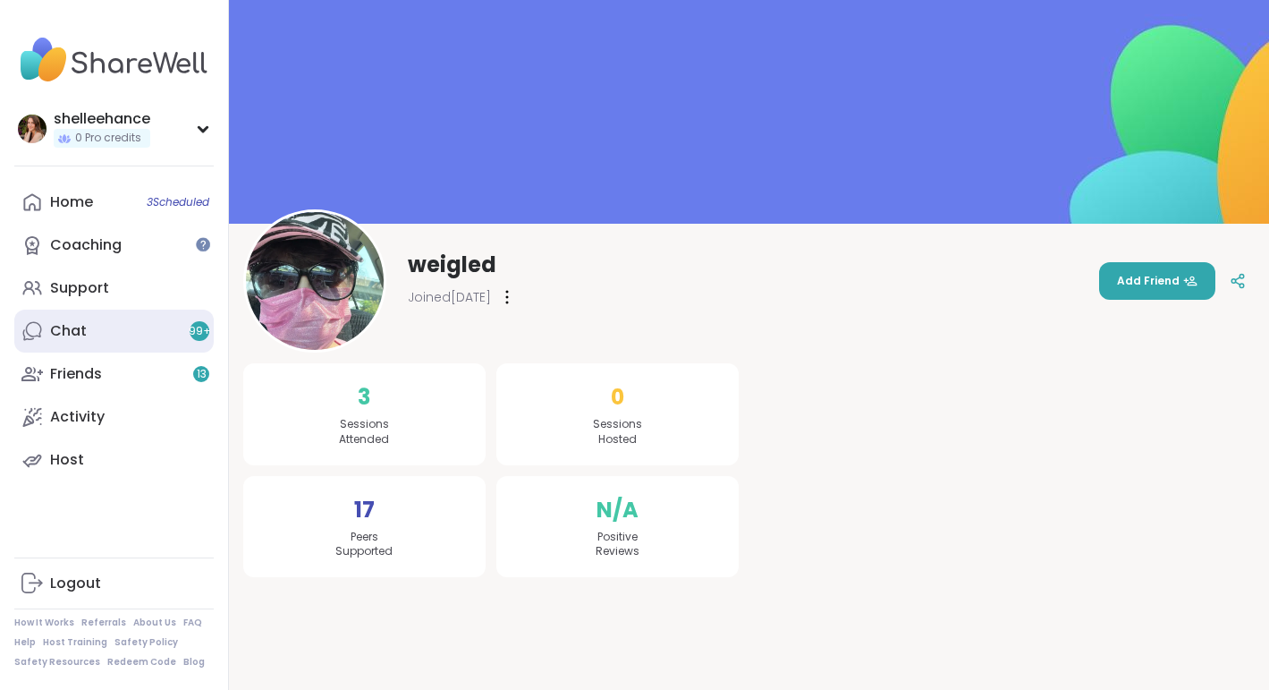
click at [124, 325] on link "Chat 99 +" at bounding box center [113, 330] width 199 height 43
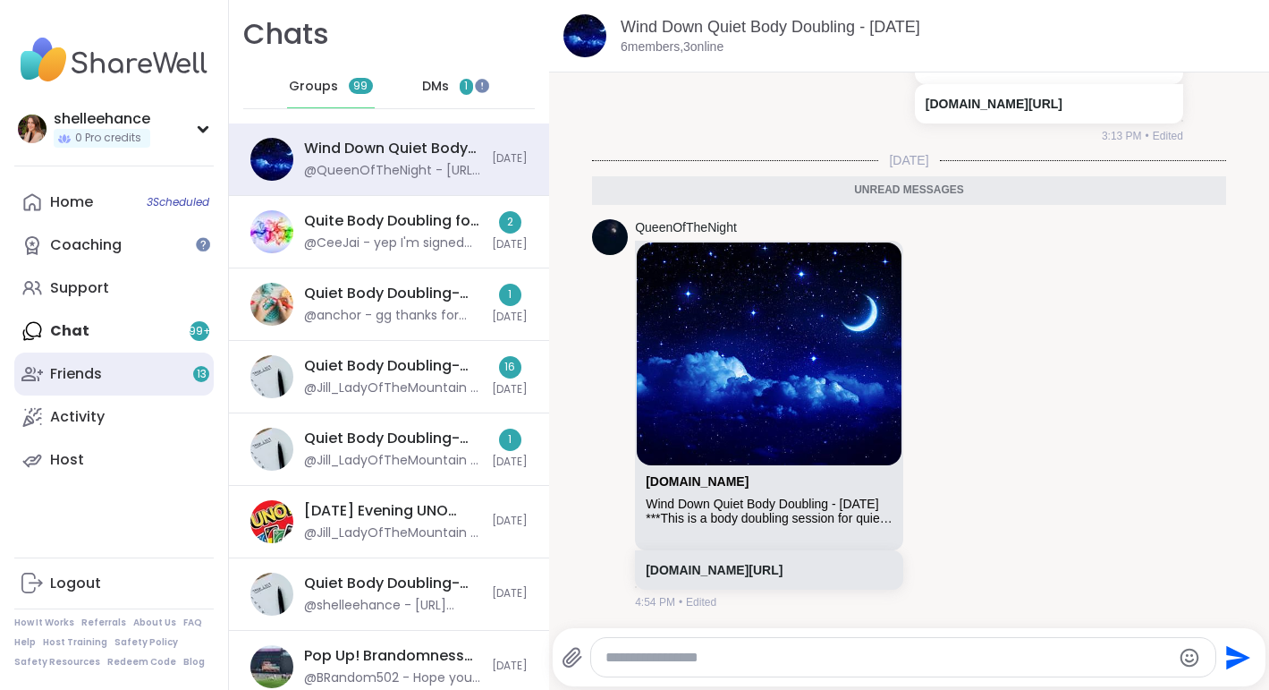
click at [135, 361] on link "Friends 13" at bounding box center [113, 373] width 199 height 43
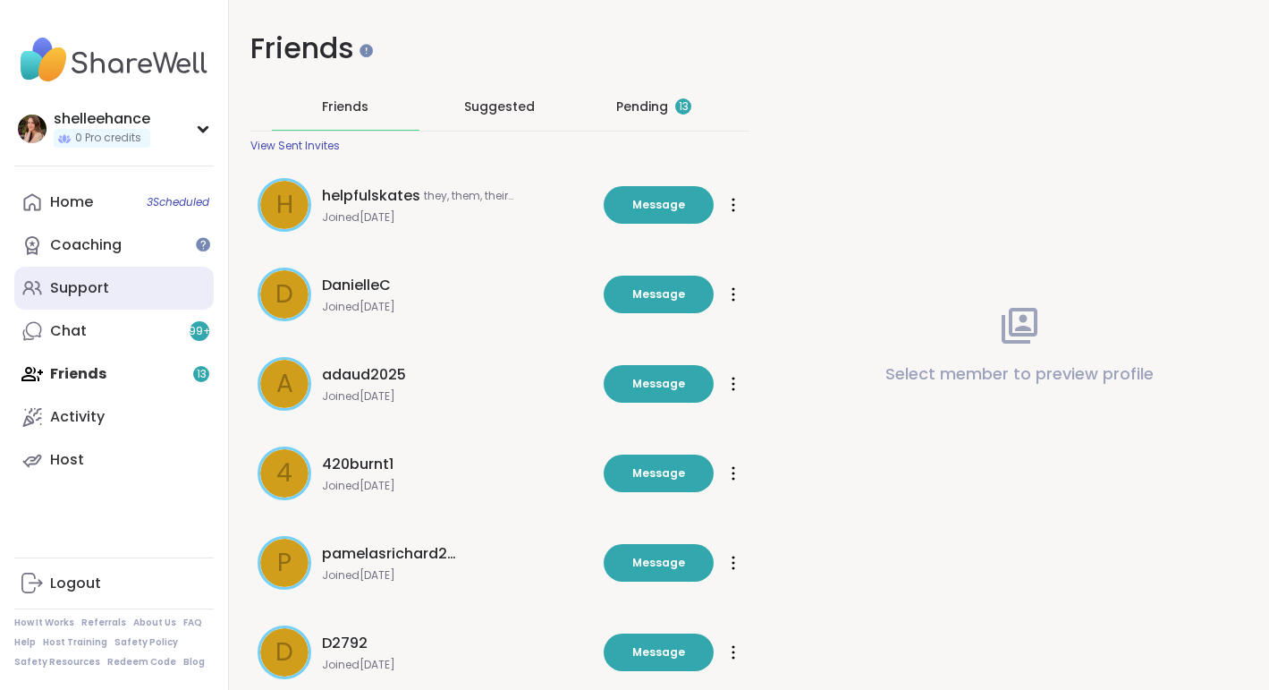
click at [126, 283] on link "Support" at bounding box center [113, 288] width 199 height 43
